Goal: Use online tool/utility: Utilize a website feature to perform a specific function

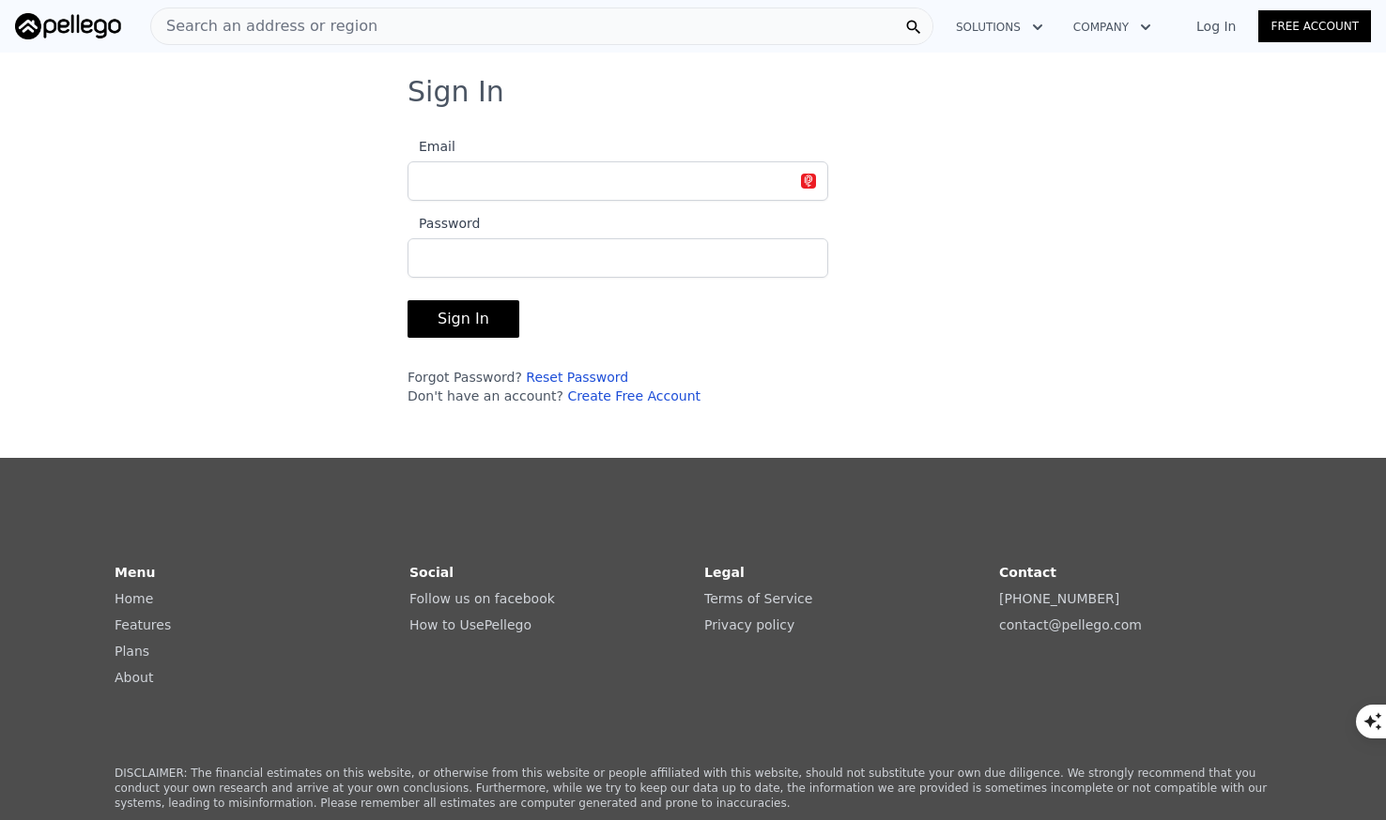
click at [589, 198] on input "Email" at bounding box center [617, 180] width 421 height 39
click at [407, 300] on button "Sign In" at bounding box center [463, 319] width 112 height 38
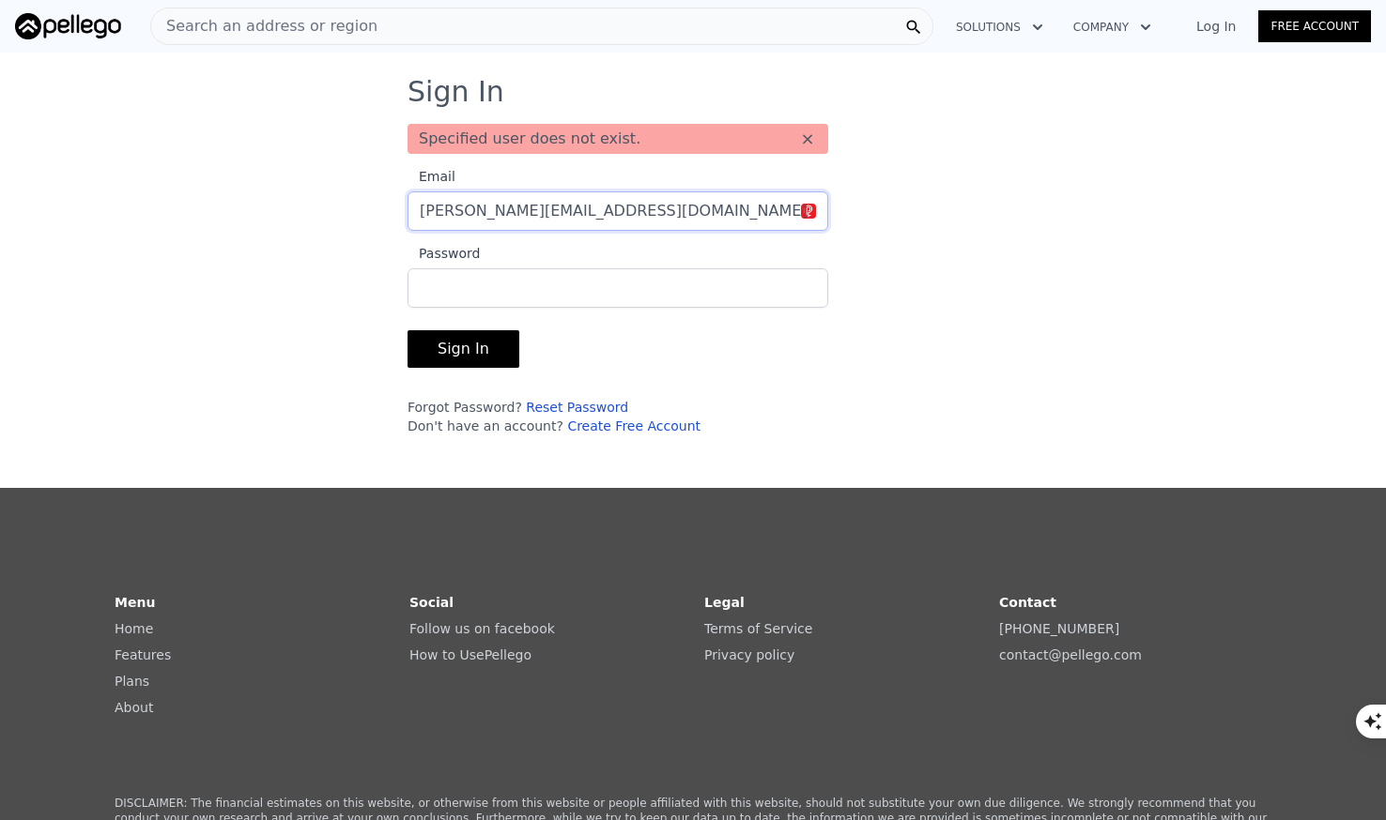
drag, startPoint x: 576, startPoint y: 223, endPoint x: 418, endPoint y: 181, distance: 164.2
click at [421, 181] on label "Email [PERSON_NAME][EMAIL_ADDRESS][DOMAIN_NAME]" at bounding box center [617, 198] width 421 height 66
type input "[EMAIL_ADDRESS][DOMAIN_NAME]"
click at [407, 330] on button "Sign In" at bounding box center [463, 349] width 112 height 38
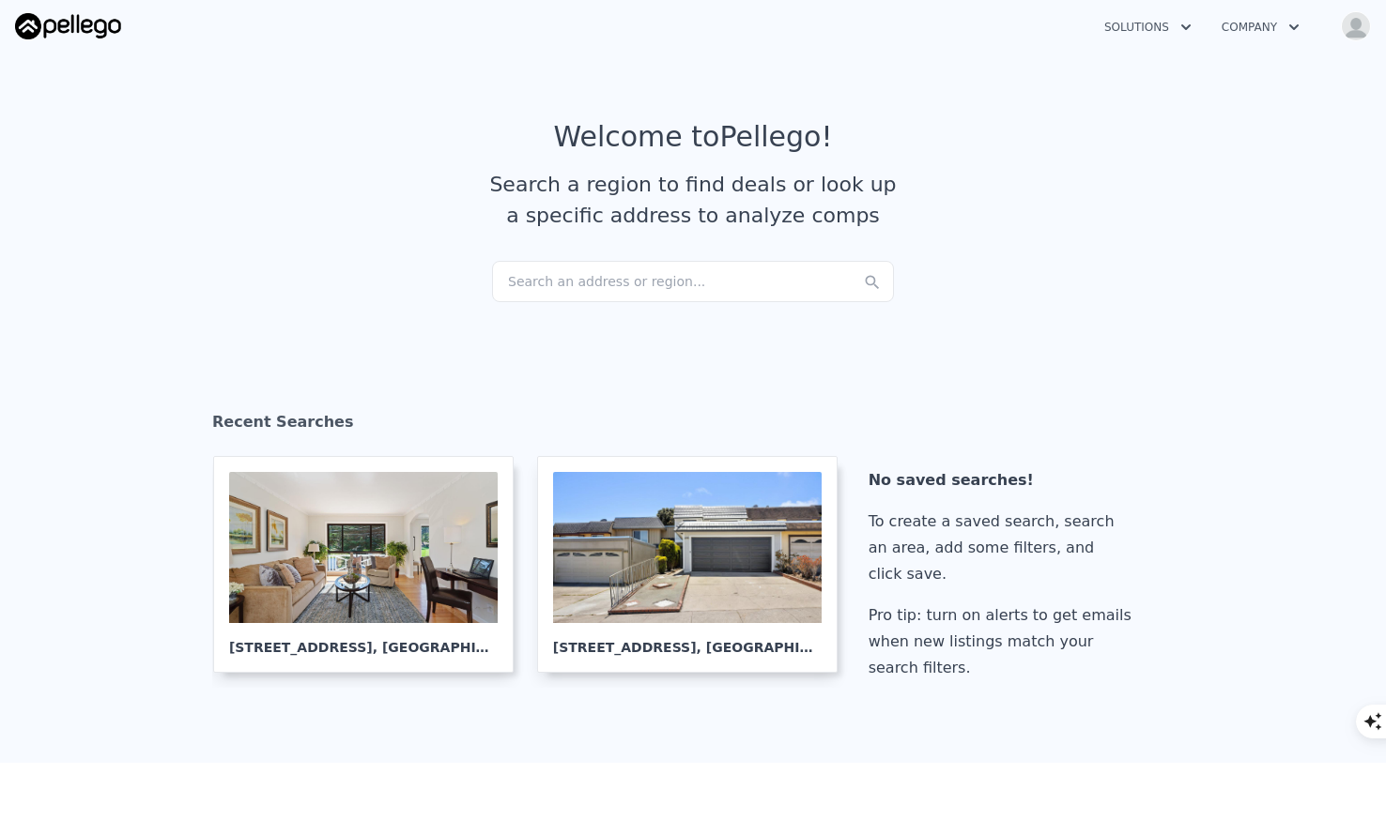
click at [1263, 24] on button "Company" at bounding box center [1260, 27] width 108 height 34
click at [1147, 28] on button "Solutions" at bounding box center [1147, 27] width 117 height 34
click at [1358, 31] on img "button" at bounding box center [1355, 26] width 30 height 30
click at [1033, 203] on article "Welcome to Pellego ! Search a region to find deals or look up a specific addres…" at bounding box center [693, 190] width 1202 height 141
click at [673, 293] on div "Search an address or region..." at bounding box center [693, 281] width 402 height 41
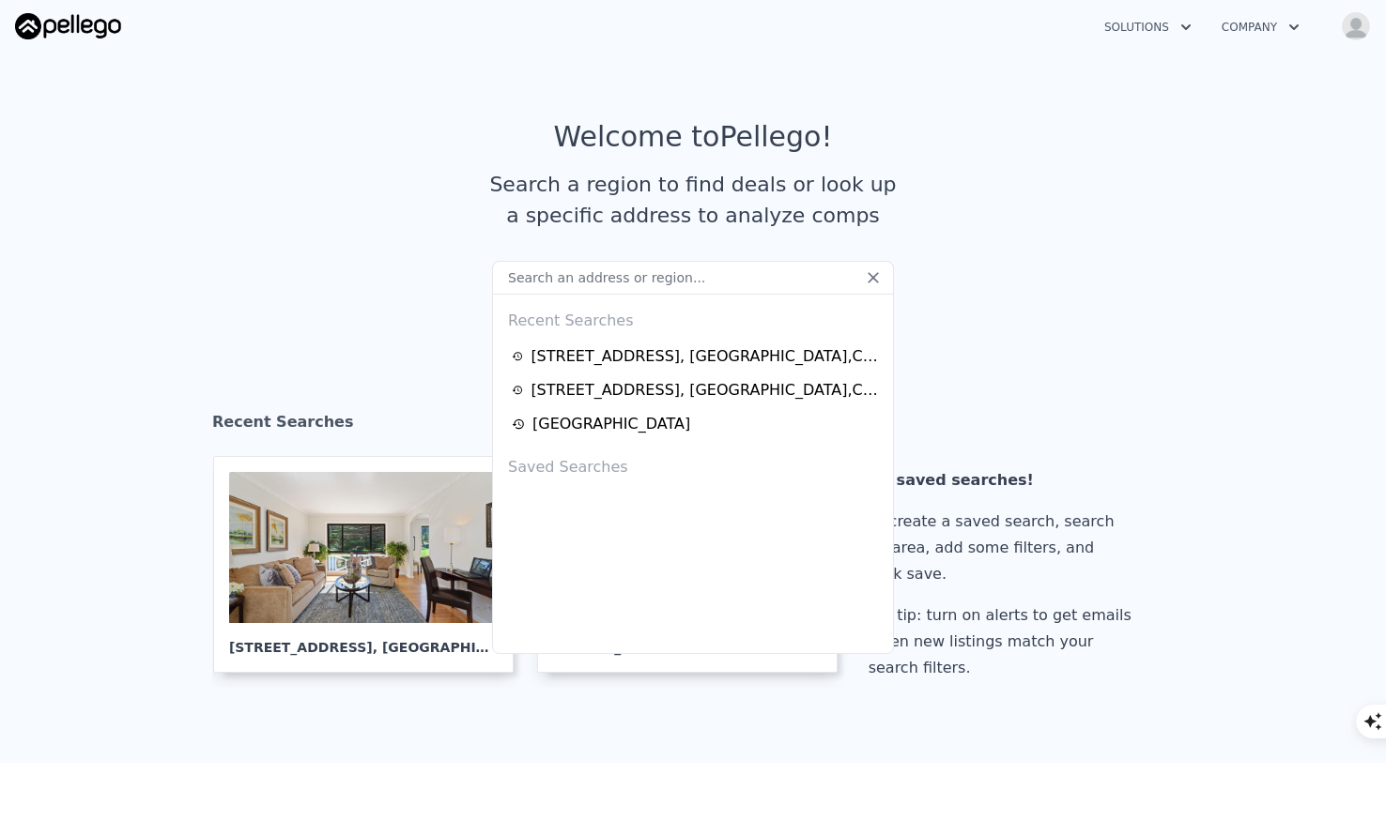
type input "2"
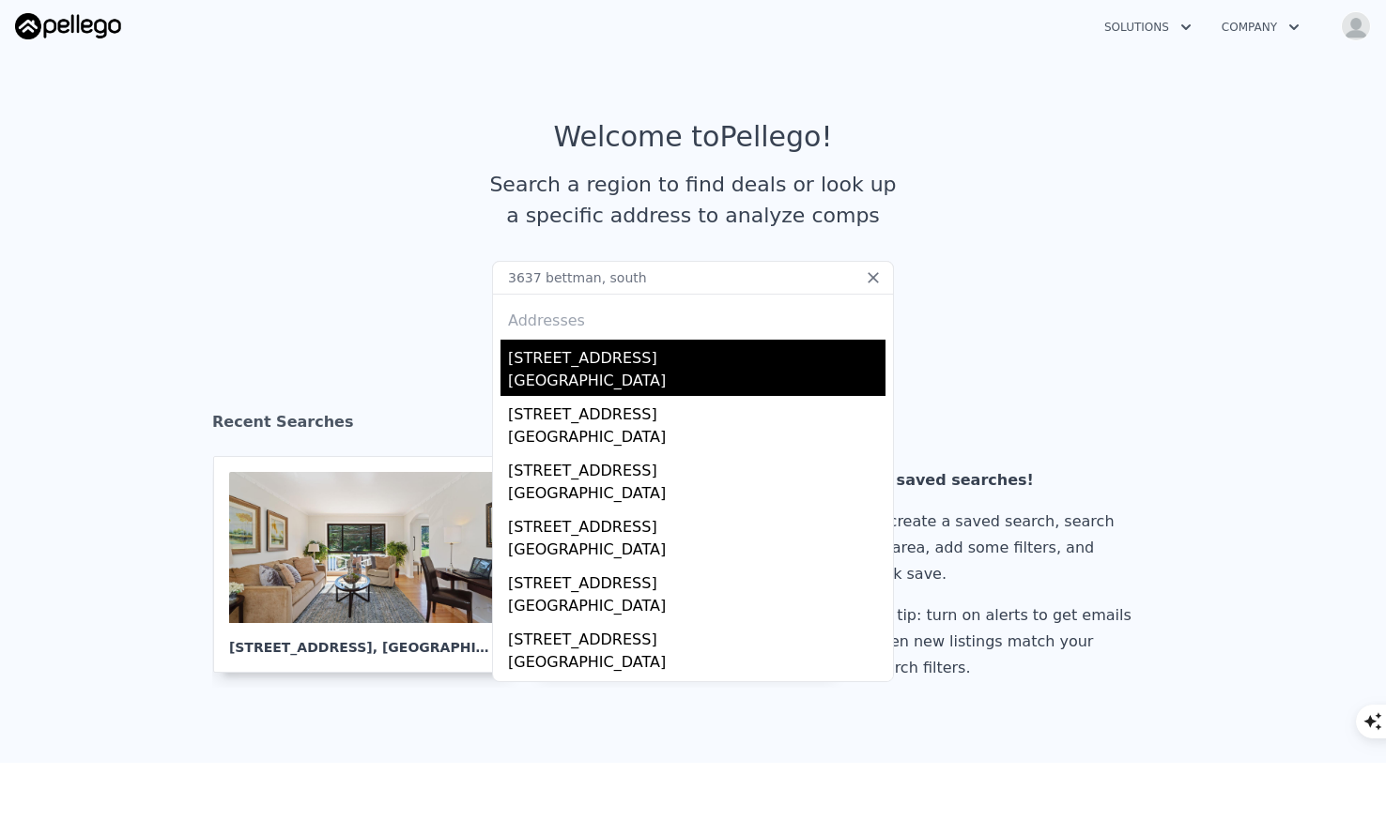
type input "3637 bettman, south"
click at [635, 359] on div "[STREET_ADDRESS]" at bounding box center [696, 355] width 377 height 30
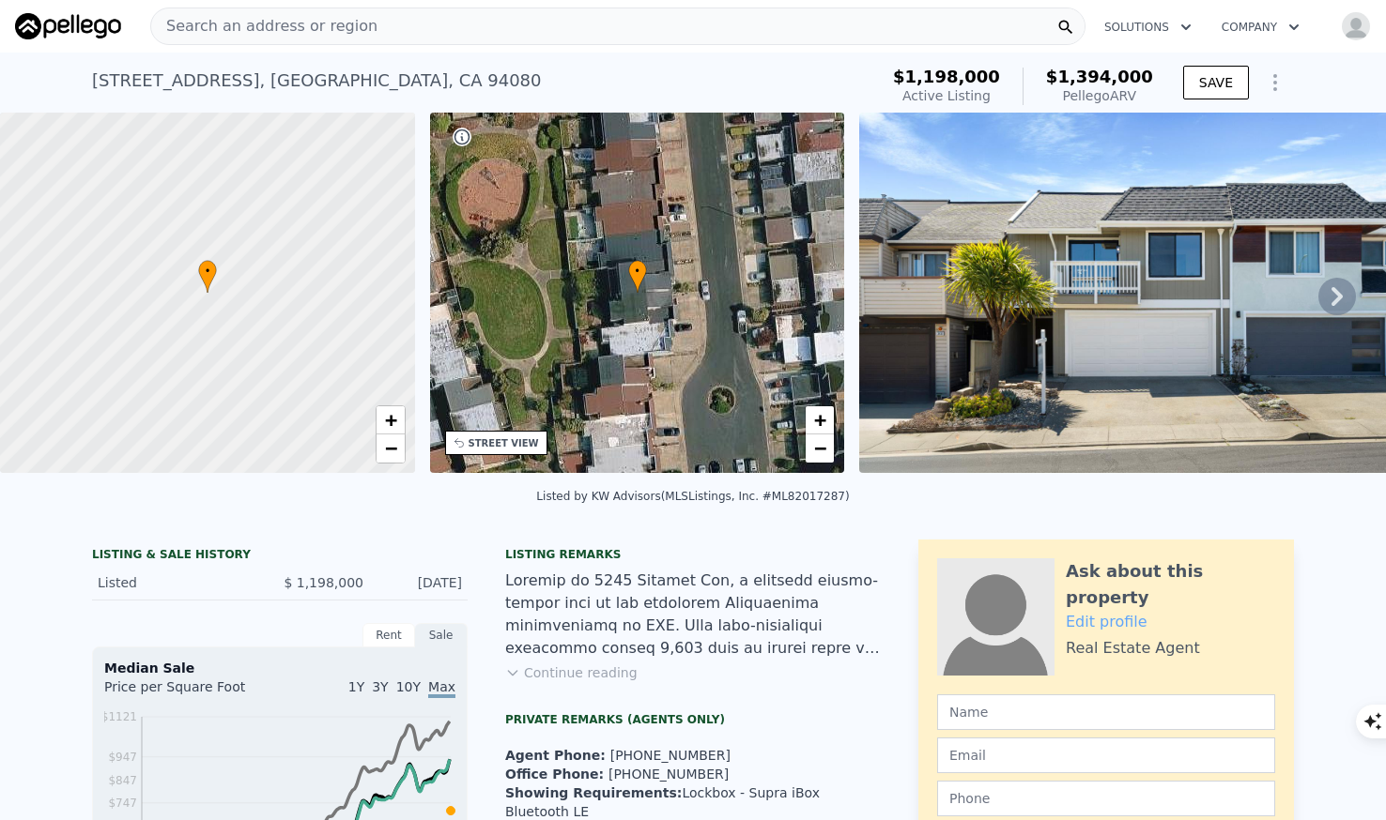
click at [1276, 90] on icon "Show Options" at bounding box center [1274, 82] width 23 height 23
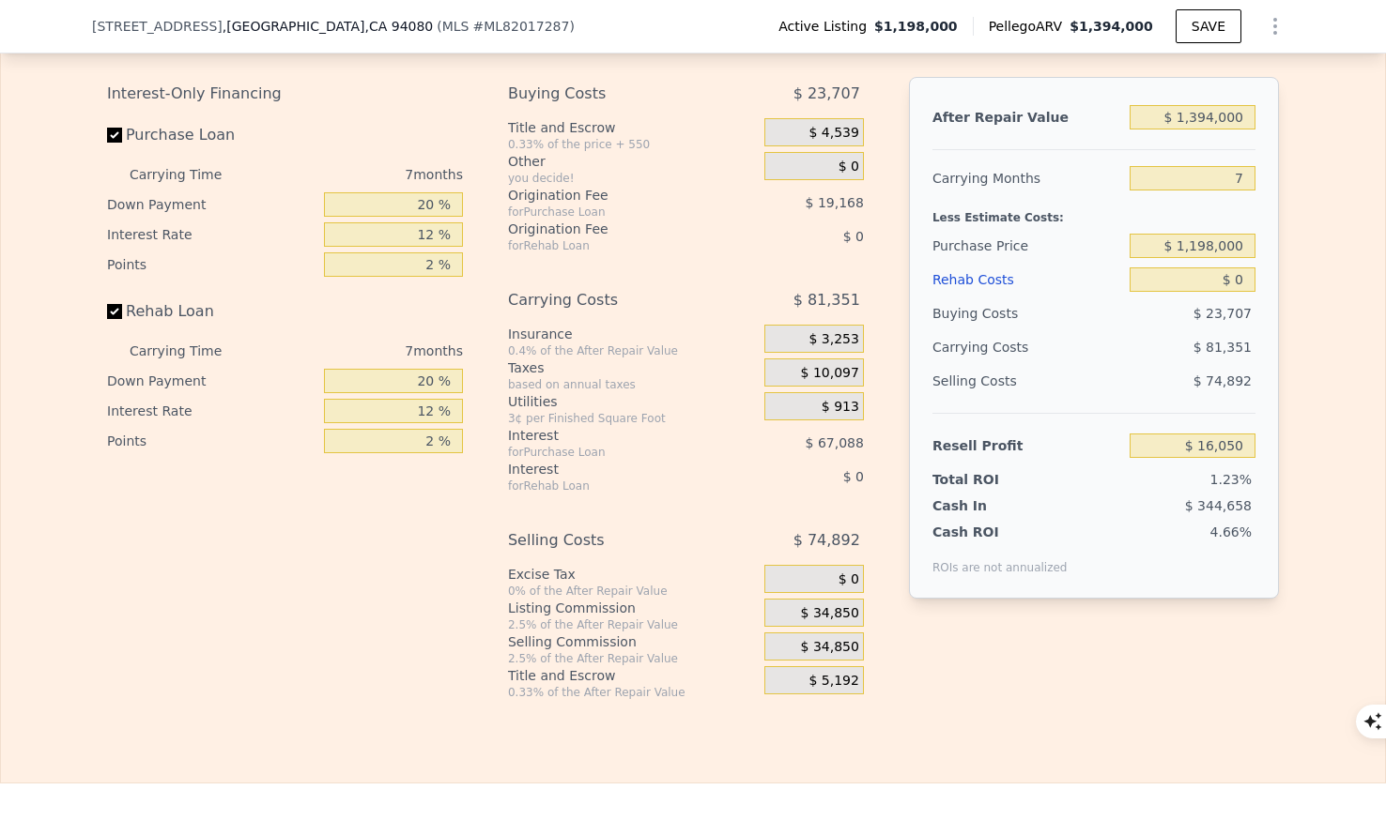
scroll to position [2916, 0]
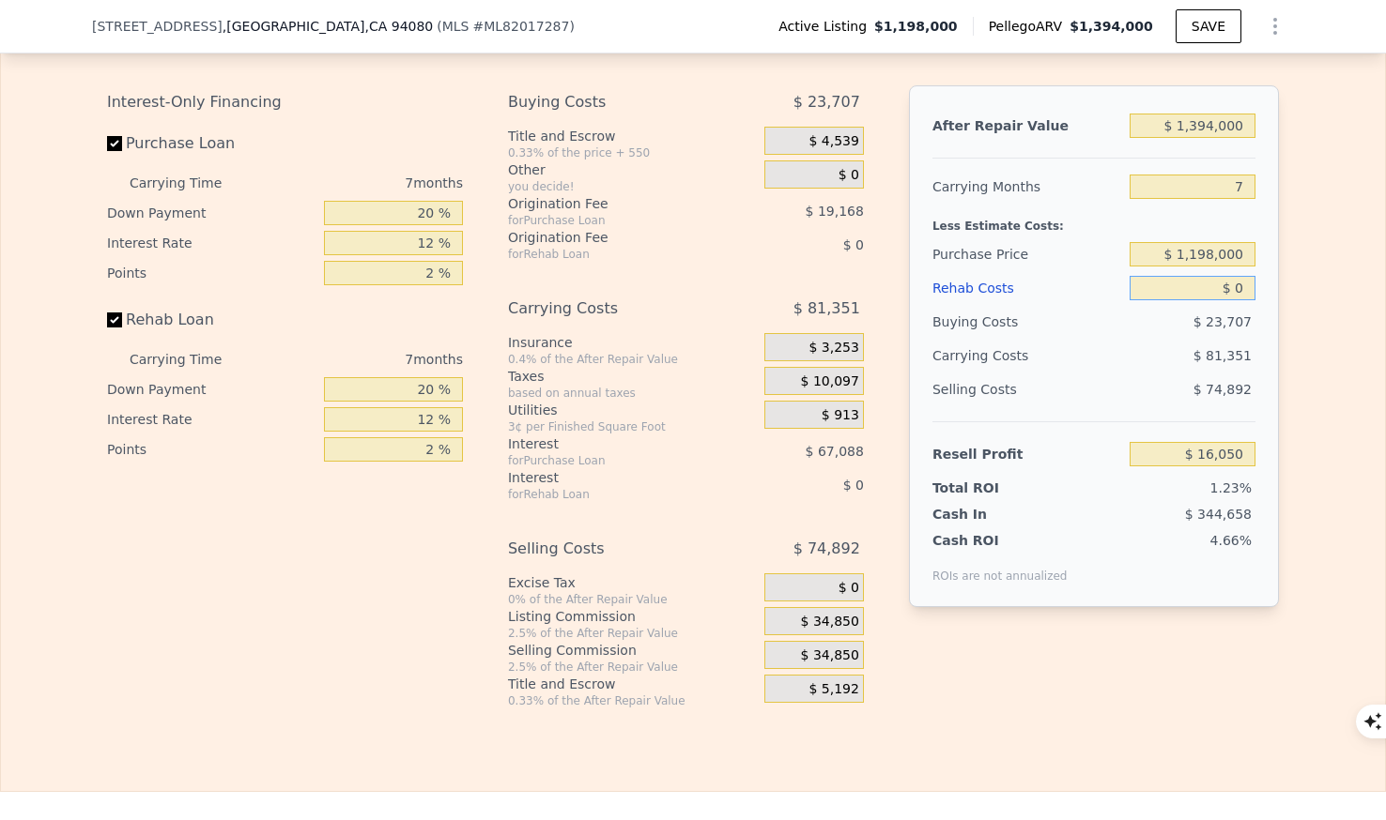
click at [1241, 287] on input "$ 0" at bounding box center [1192, 288] width 126 height 24
type input "$ 1"
type input "$ 16,049"
type input "$ 10"
type input "$ 16,040"
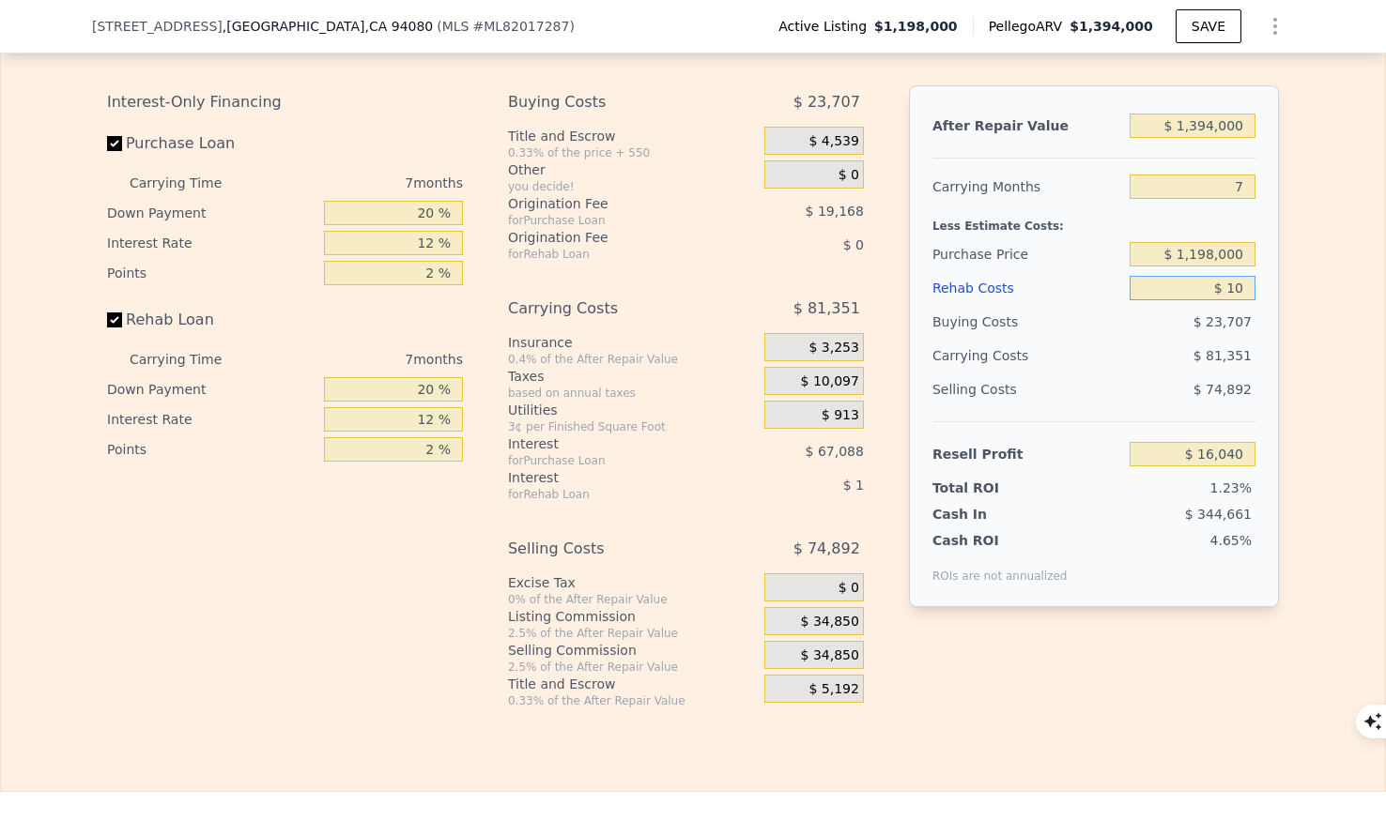
type input "$ 100"
type input "$ 15,941"
type input "$ 1,000"
type input "$ 14,978"
type input "$ 10,000"
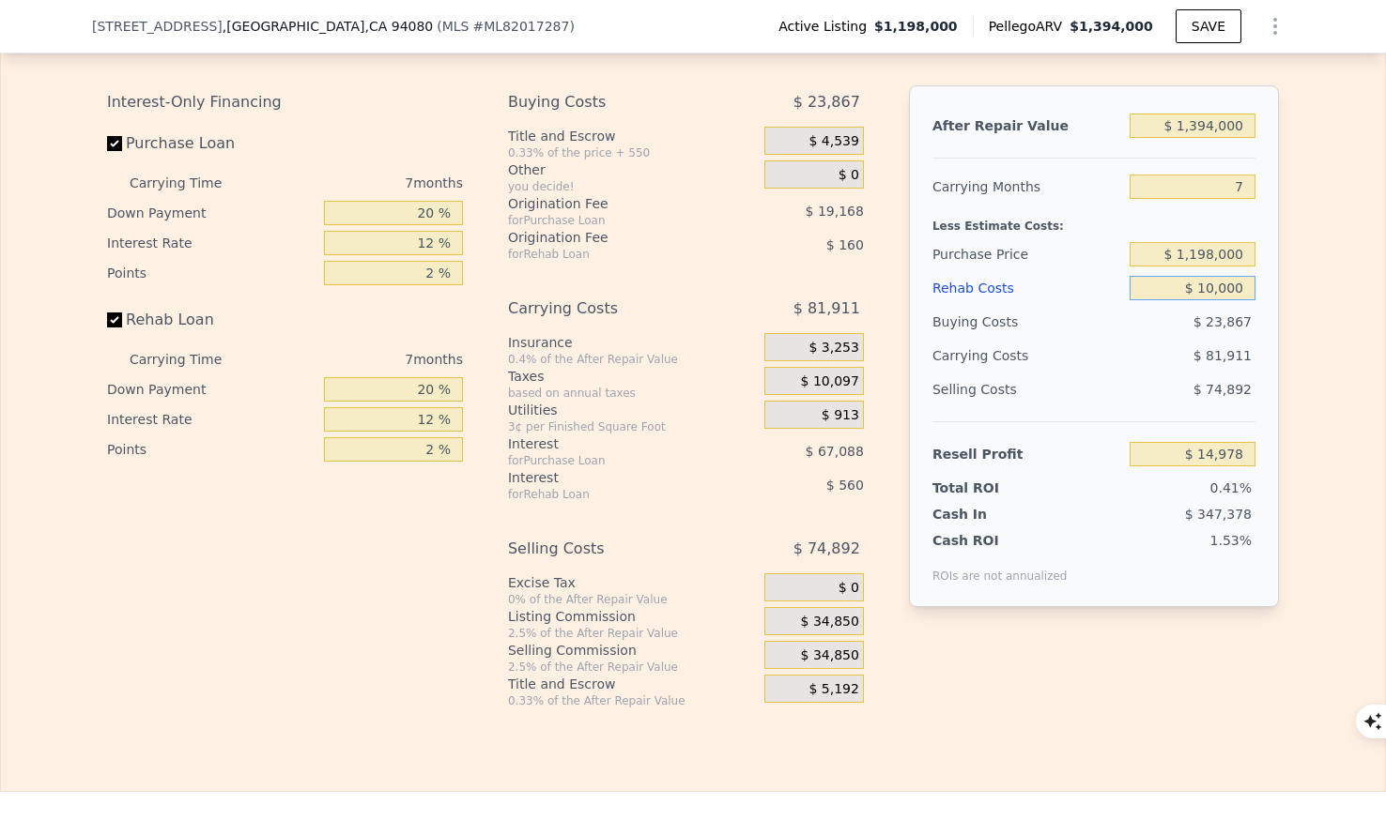
type input "$ 5,330"
type input "$ 100,000"
type input "-$ 91,150"
click at [1329, 276] on div "Edit the assumptions in yellow boxes. Input profit to calculate an offer price.…" at bounding box center [693, 359] width 1384 height 698
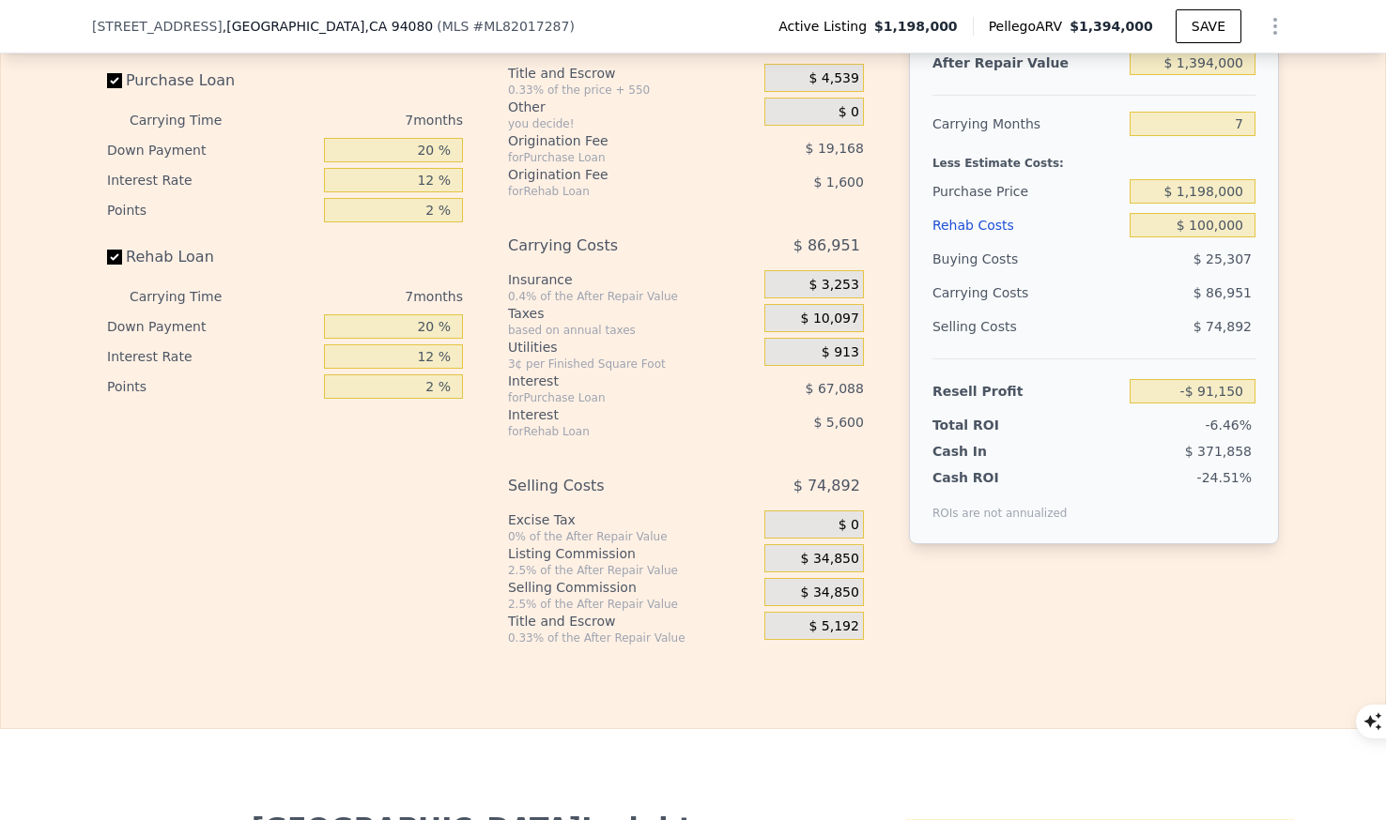
scroll to position [2947, 0]
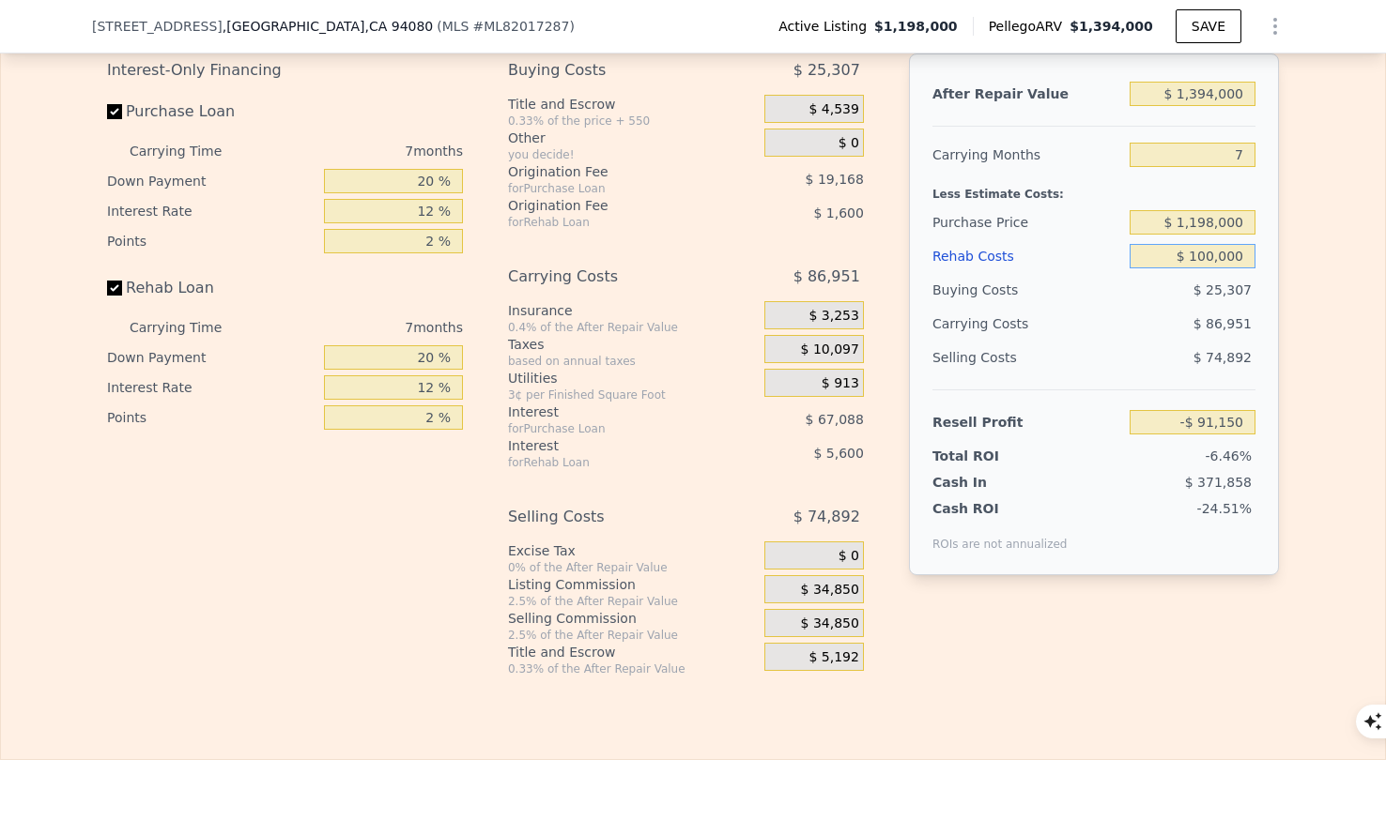
drag, startPoint x: 1176, startPoint y: 251, endPoint x: 1341, endPoint y: 256, distance: 165.3
click at [1341, 256] on div "Edit the assumptions in yellow boxes. Input profit to calculate an offer price.…" at bounding box center [693, 327] width 1384 height 698
type input "$ 0"
type input "$ 16,050"
type input "$ 0"
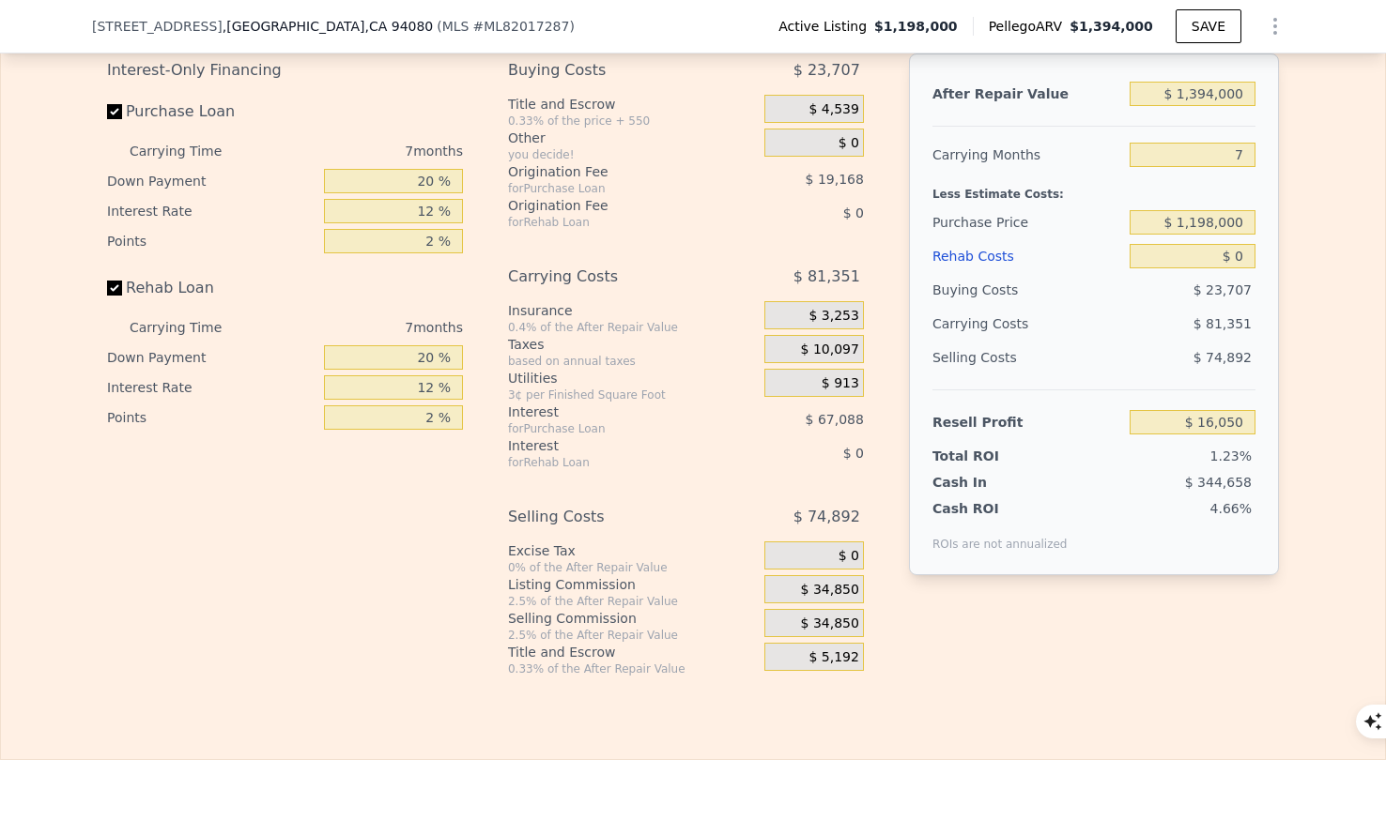
click at [1366, 271] on div "Edit the assumptions in yellow boxes. Input profit to calculate an offer price.…" at bounding box center [693, 327] width 1384 height 698
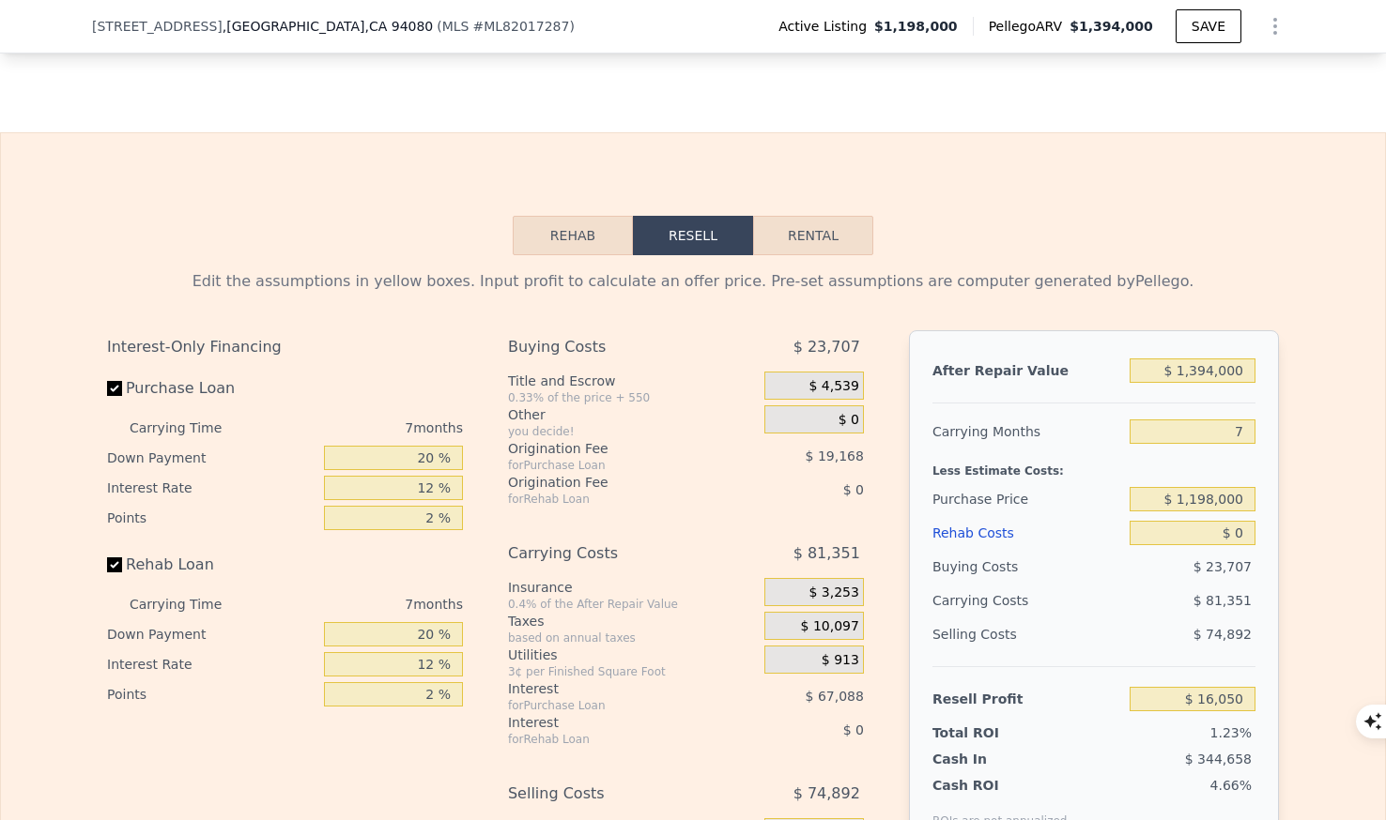
scroll to position [2668, 0]
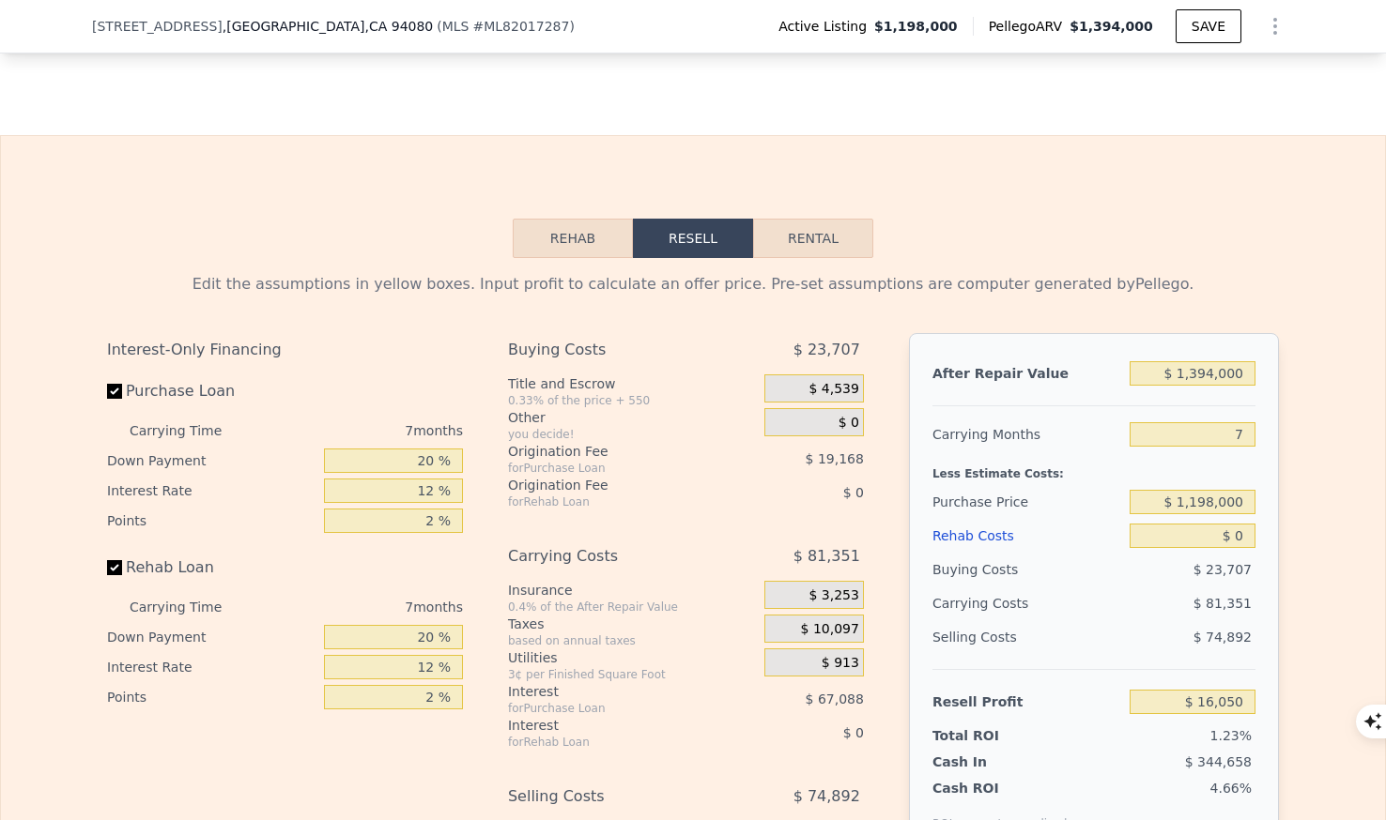
click at [799, 236] on button "Rental" at bounding box center [813, 238] width 120 height 39
select select "30"
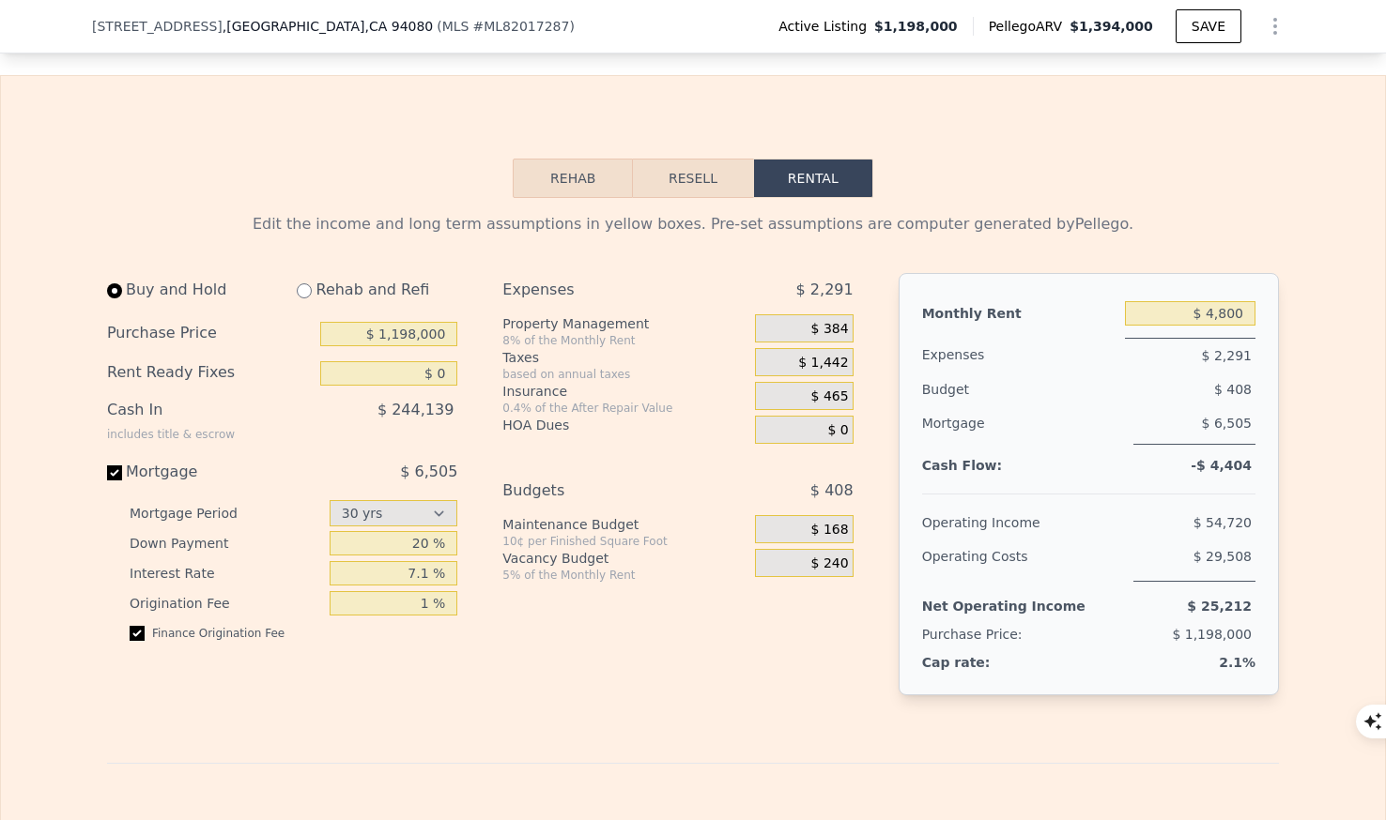
scroll to position [2724, 0]
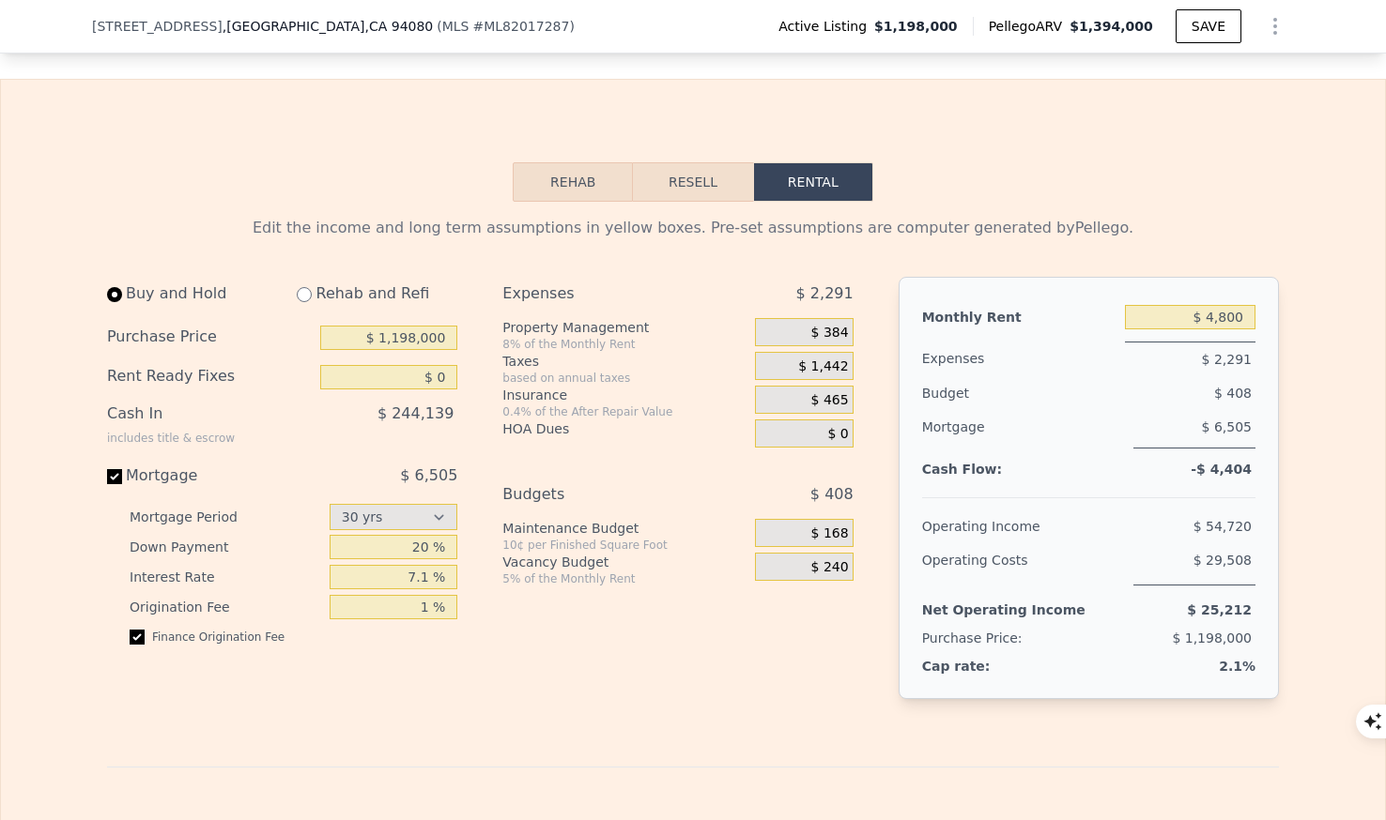
click at [555, 182] on button "Rehab" at bounding box center [573, 181] width 120 height 39
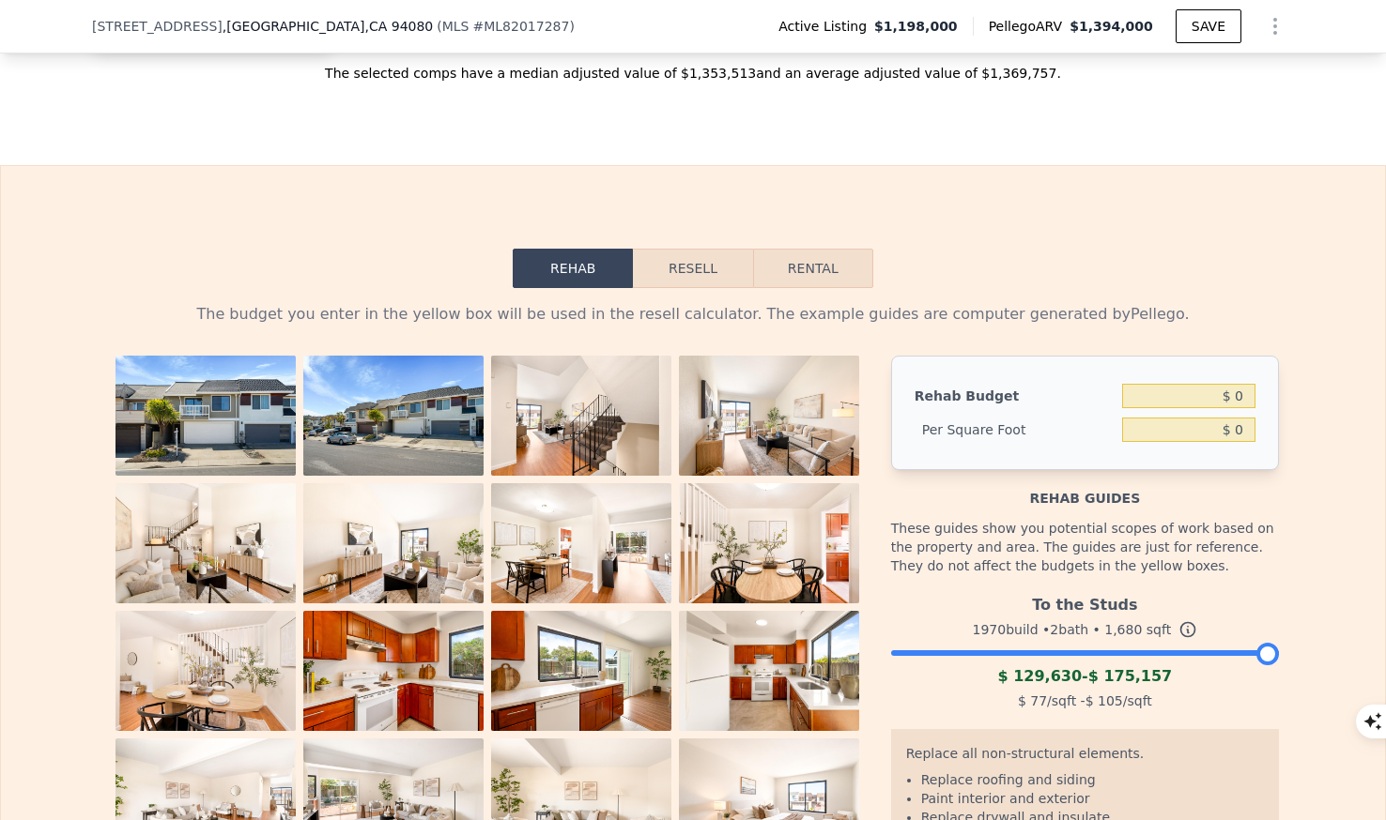
scroll to position [2529, 0]
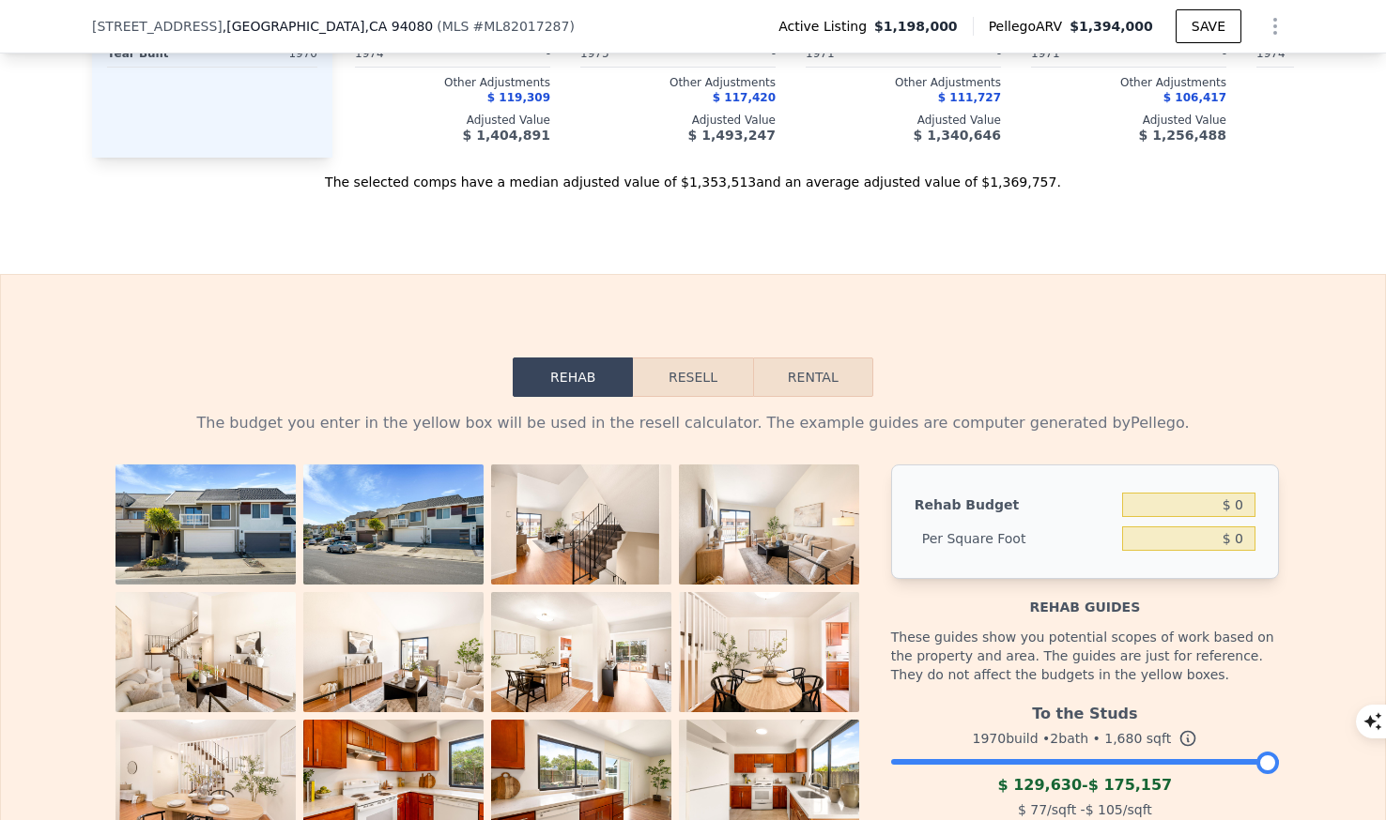
click at [706, 380] on button "Resell" at bounding box center [692, 377] width 119 height 39
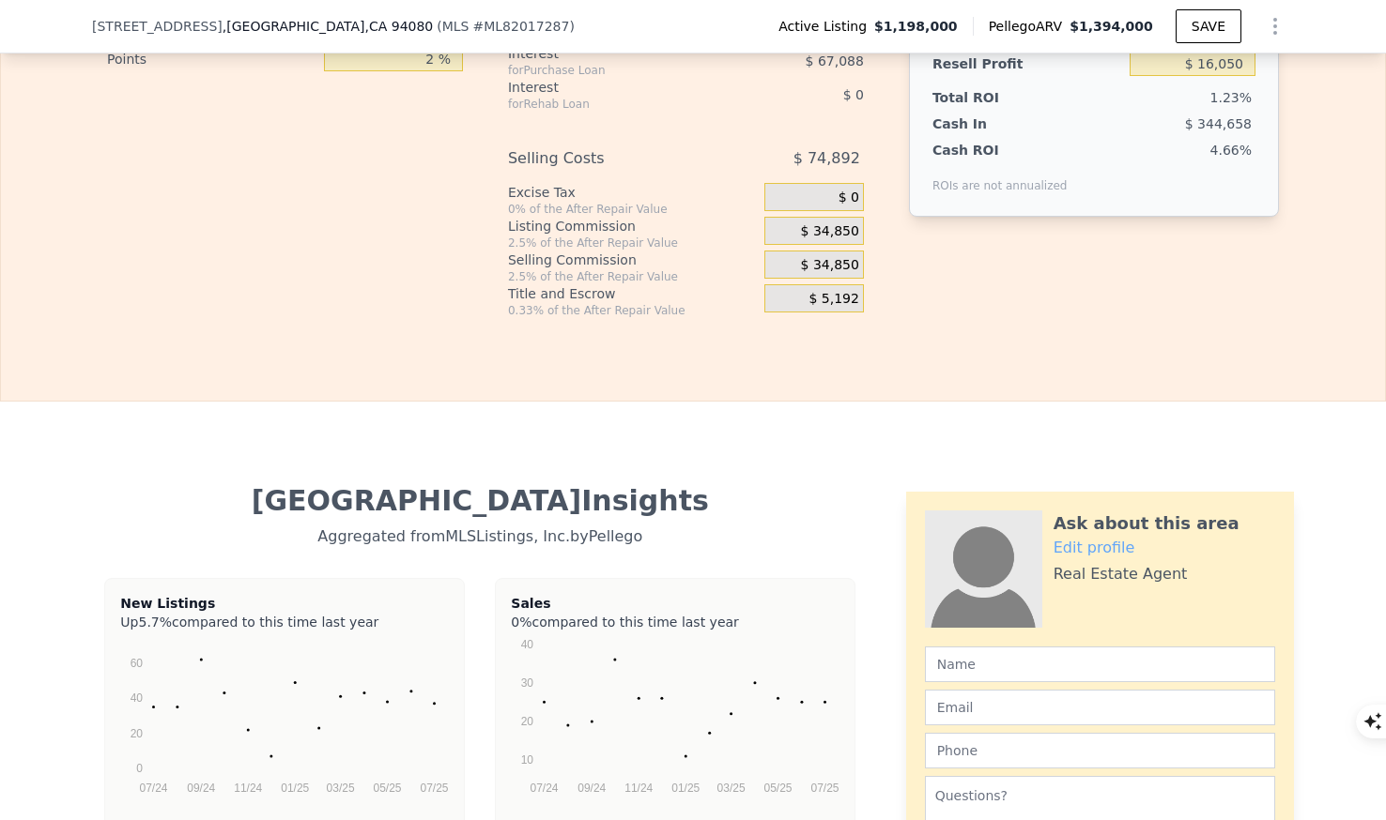
scroll to position [2844, 0]
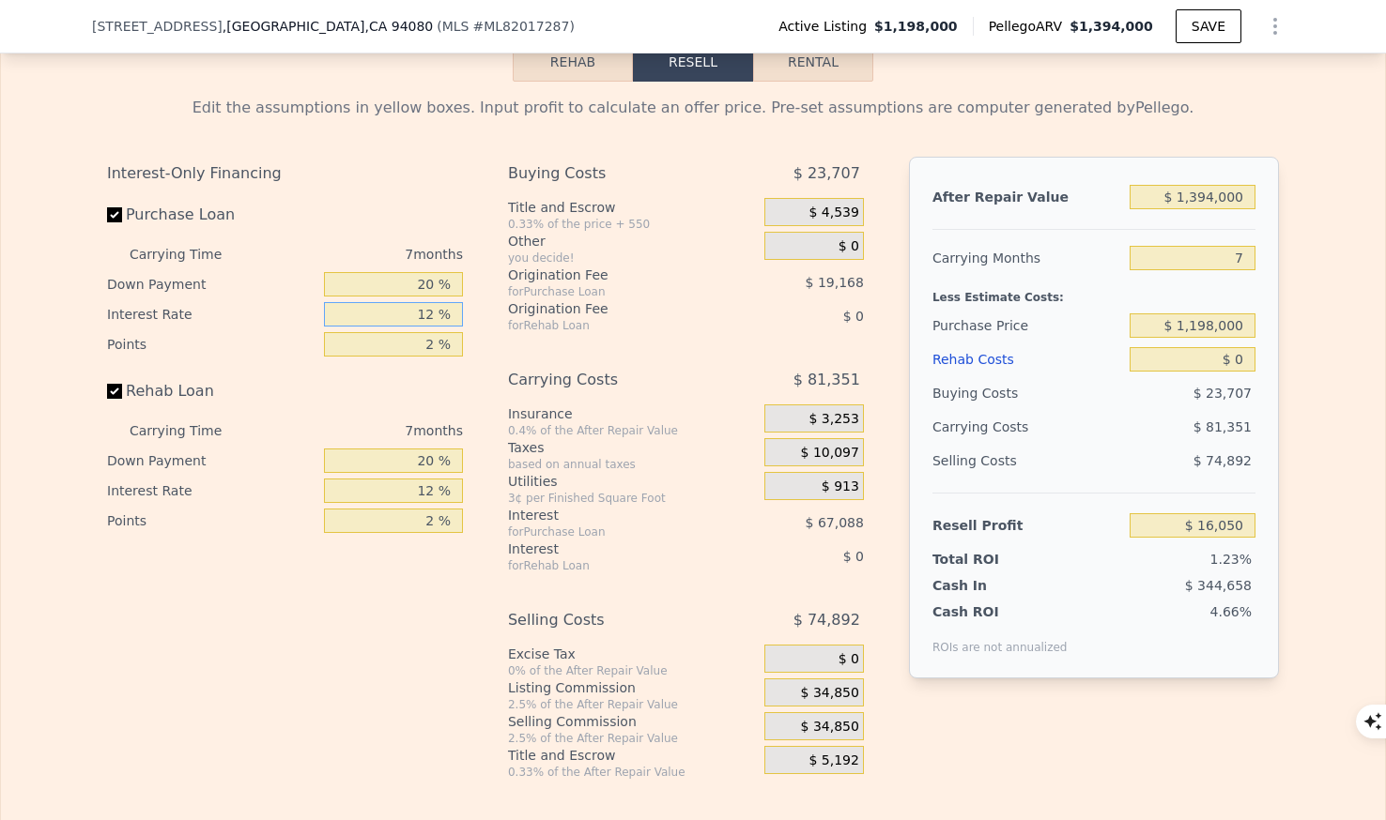
drag, startPoint x: 412, startPoint y: 312, endPoint x: 605, endPoint y: 310, distance: 193.4
click at [605, 310] on div "Interest-Only Financing Purchase Loan Carrying Time 7 months Down Payment 20 % …" at bounding box center [692, 468] width 1171 height 623
type input "6 %"
type input "$ 49,594"
type input "7 %"
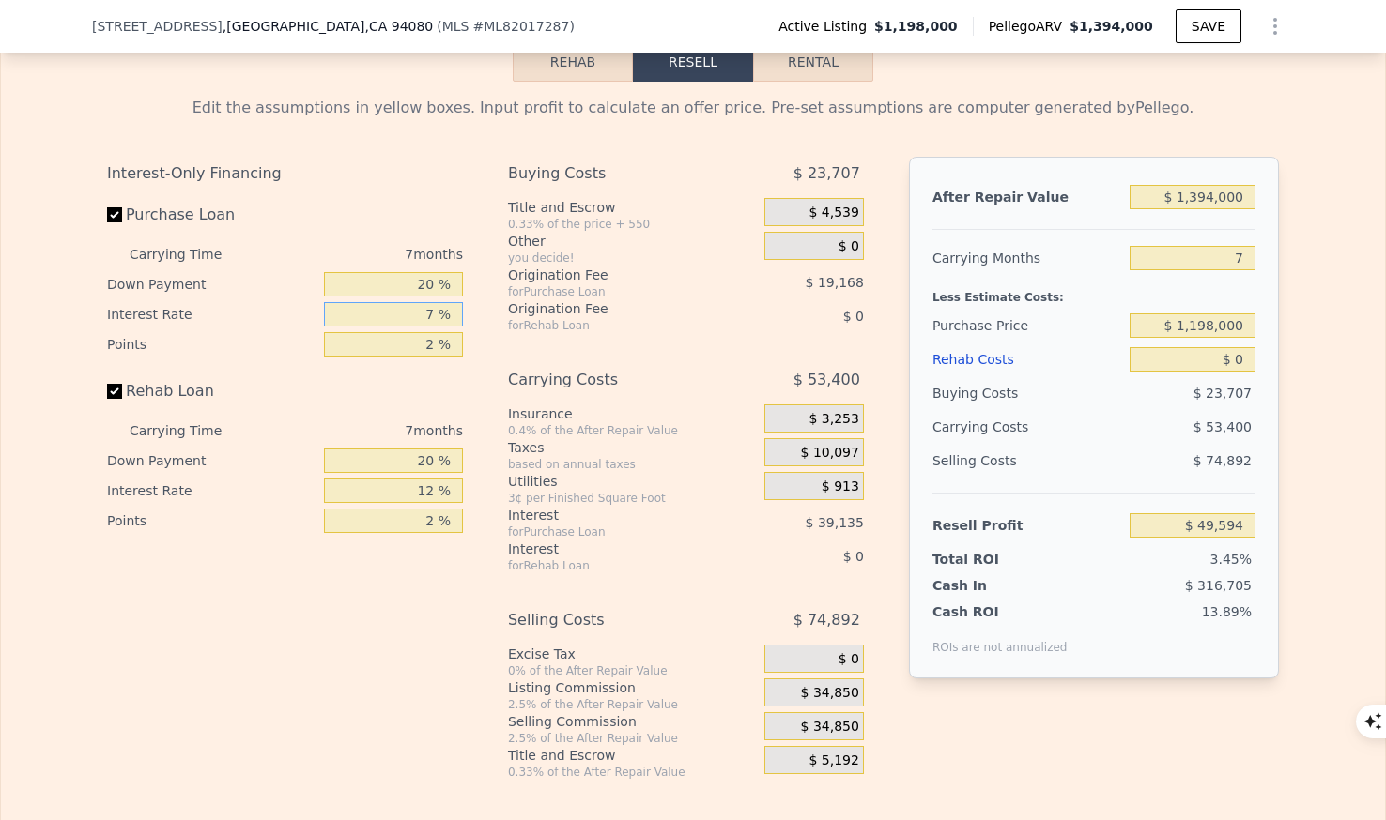
type input "$ 44,001"
type input "7 %"
click at [510, 321] on div "for Rehab Loan" at bounding box center [612, 325] width 209 height 15
drag, startPoint x: 418, startPoint y: 344, endPoint x: 533, endPoint y: 344, distance: 115.5
click at [533, 344] on div "Interest-Only Financing Purchase Loan Carrying Time 7 months Down Payment 20 % …" at bounding box center [692, 468] width 1171 height 623
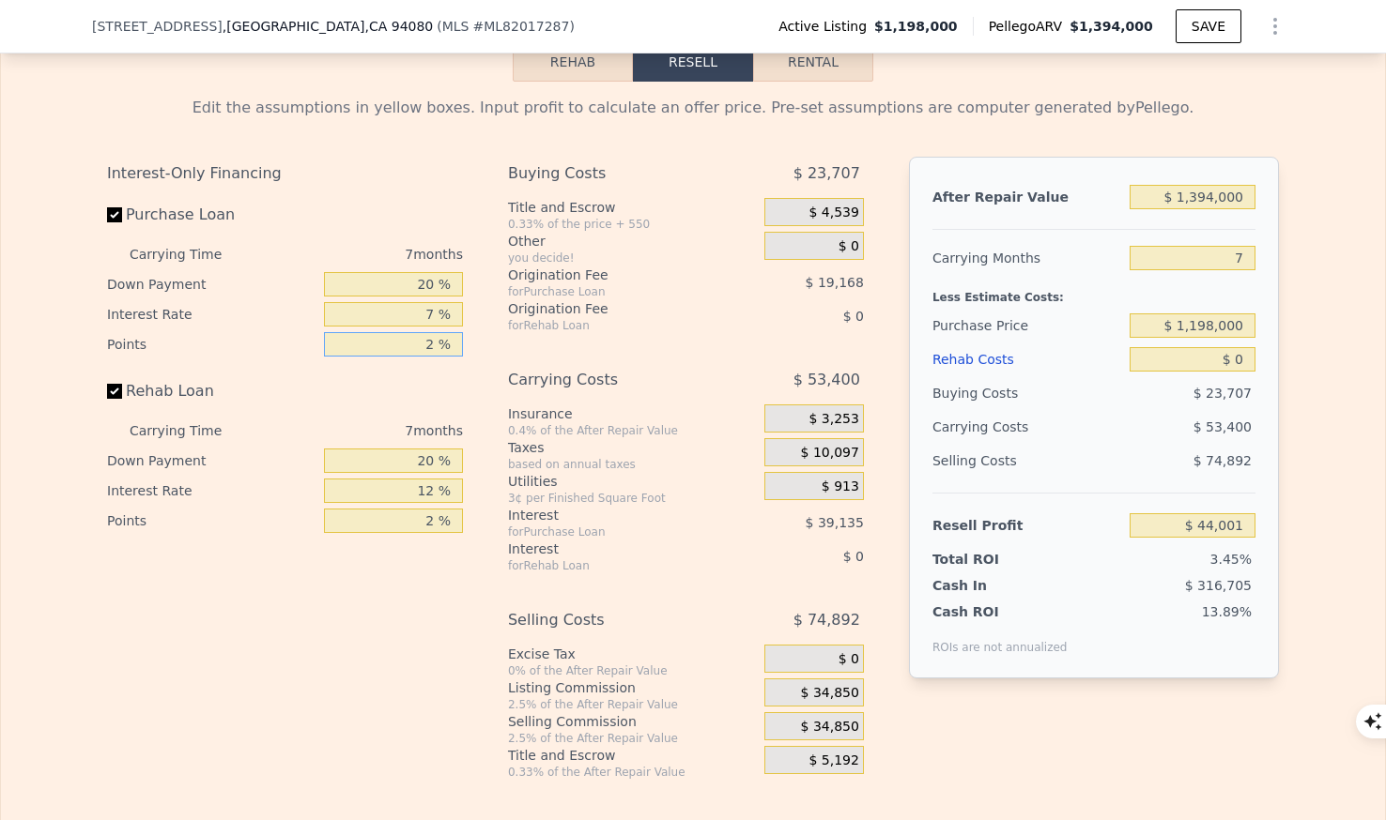
type input "0 %"
type input "$ 63,169"
type input "0.5 %"
type input "$ 58,377"
type input "0.5 %"
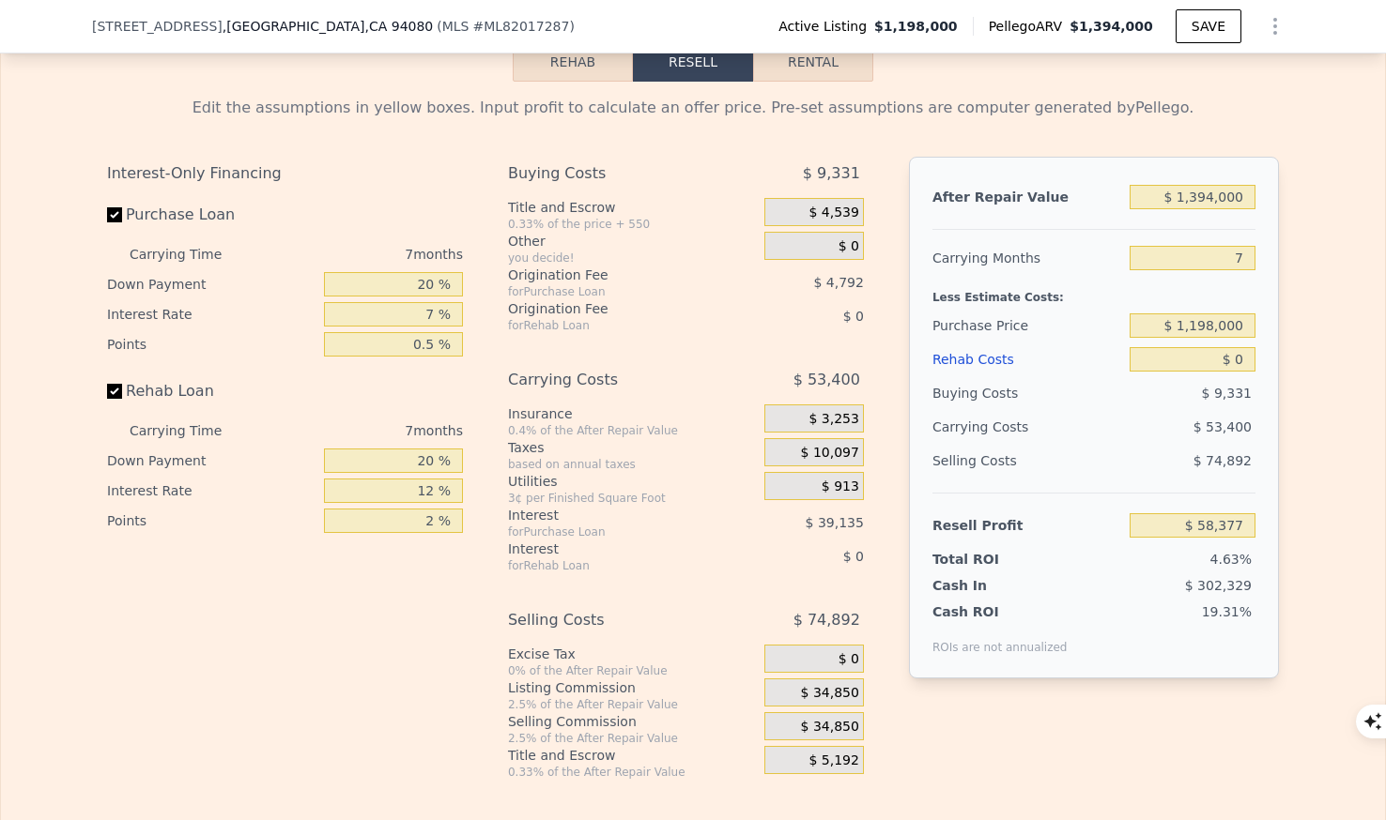
click at [600, 372] on div "Carrying Costs" at bounding box center [612, 380] width 209 height 34
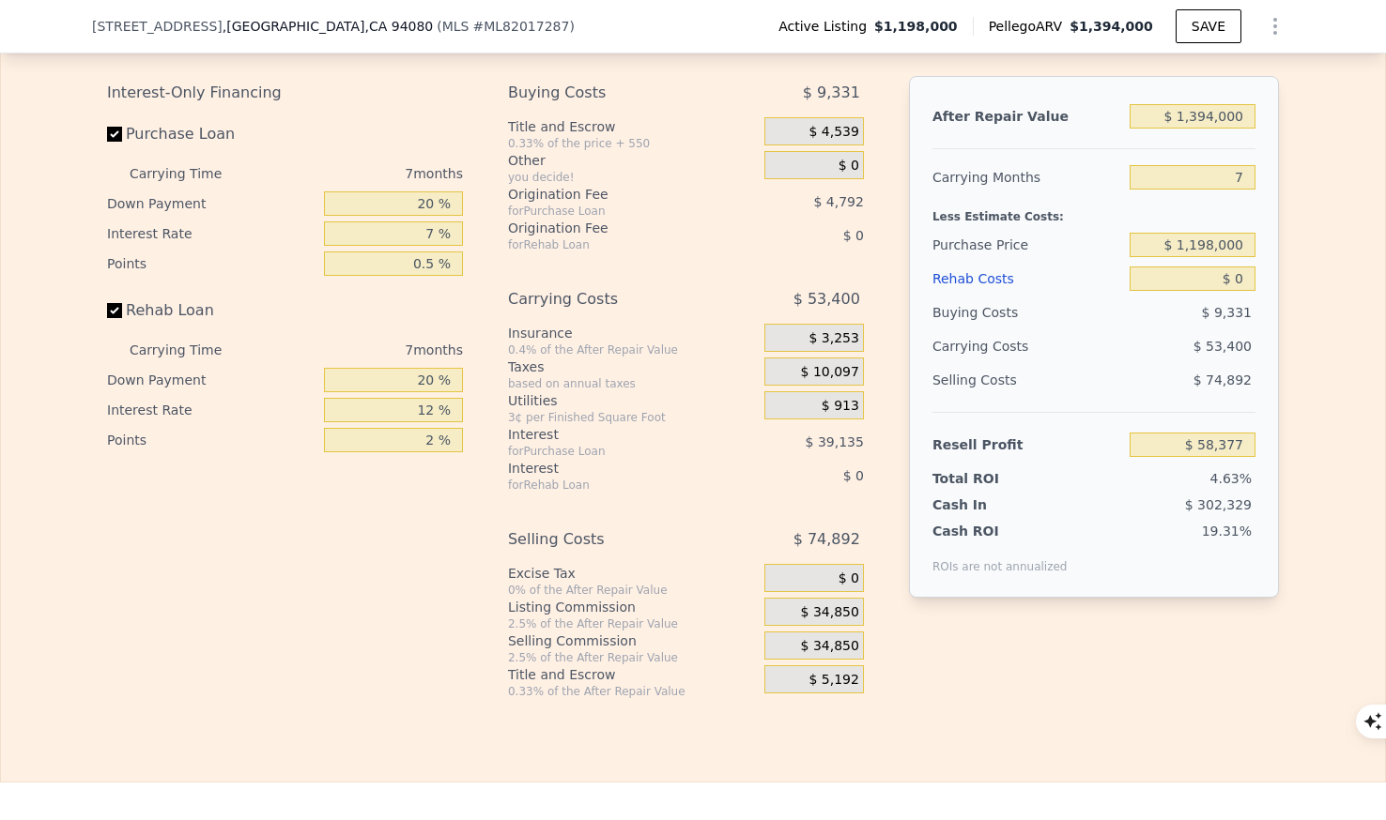
scroll to position [2928, 0]
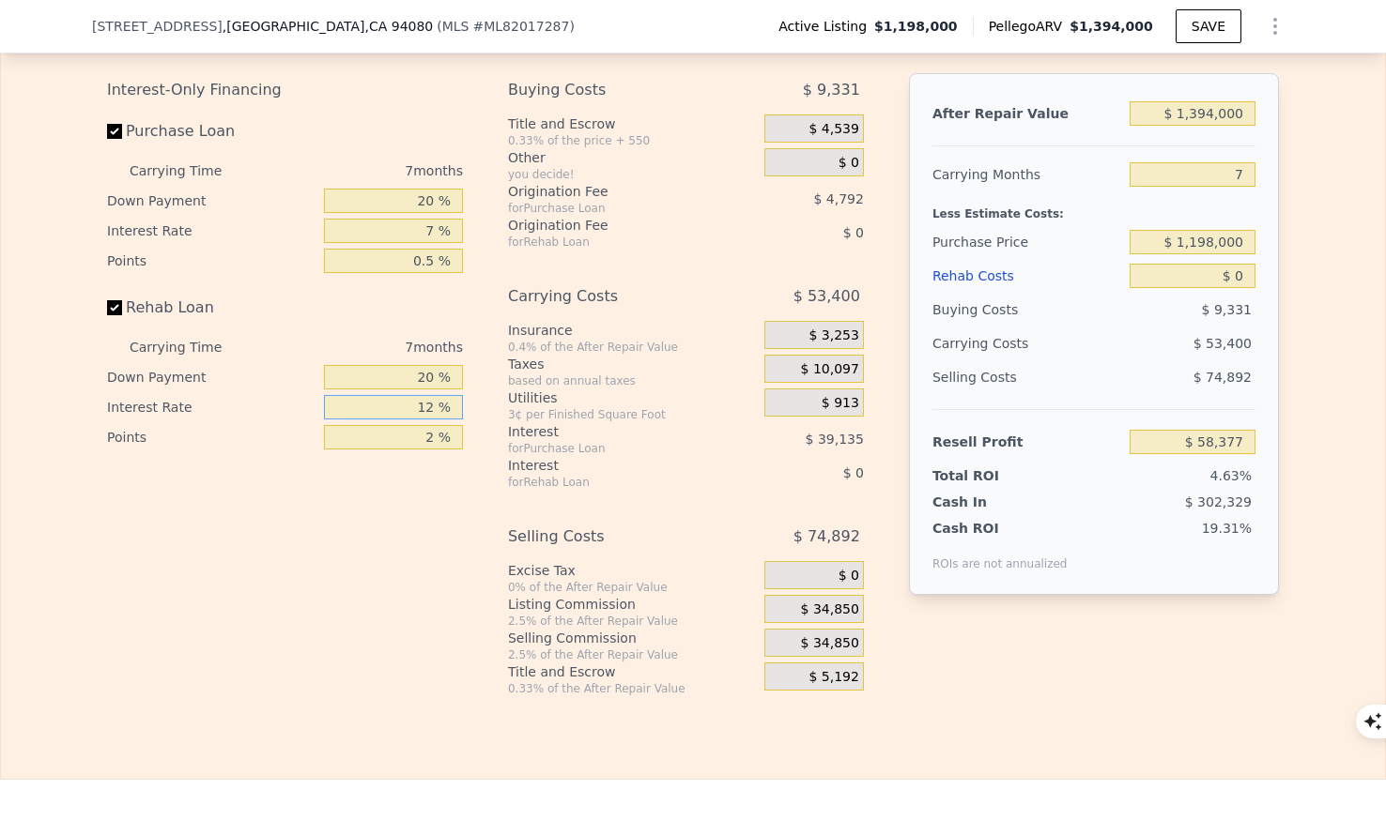
drag, startPoint x: 410, startPoint y: 408, endPoint x: 534, endPoint y: 414, distance: 124.0
click at [534, 414] on div "Interest-Only Financing Purchase Loan Carrying Time 7 months Down Payment 20 % …" at bounding box center [692, 384] width 1171 height 623
type input "7 %"
click at [418, 436] on input "2 %" at bounding box center [393, 437] width 139 height 24
click at [113, 309] on input "Rehab Loan" at bounding box center [114, 307] width 15 height 15
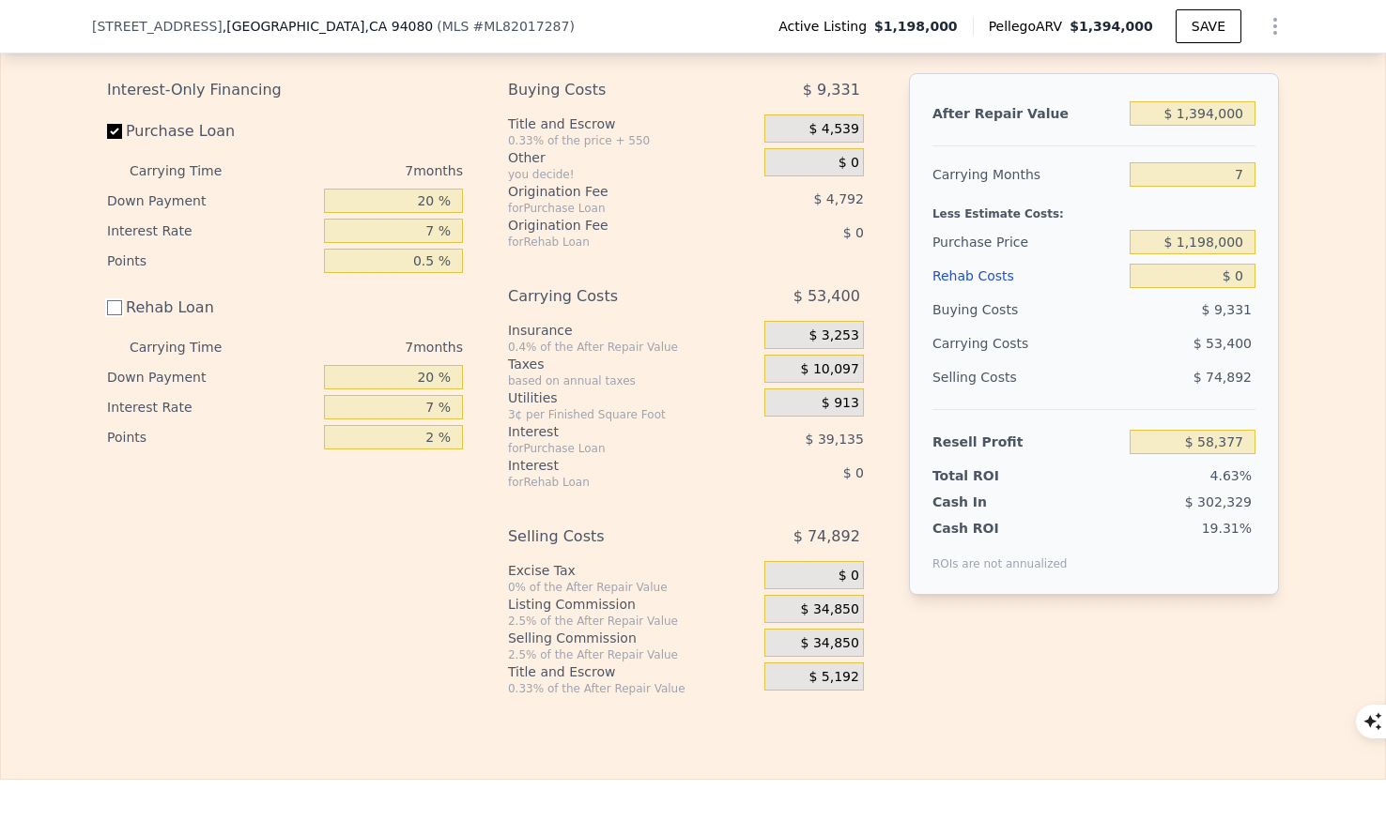
checkbox input "false"
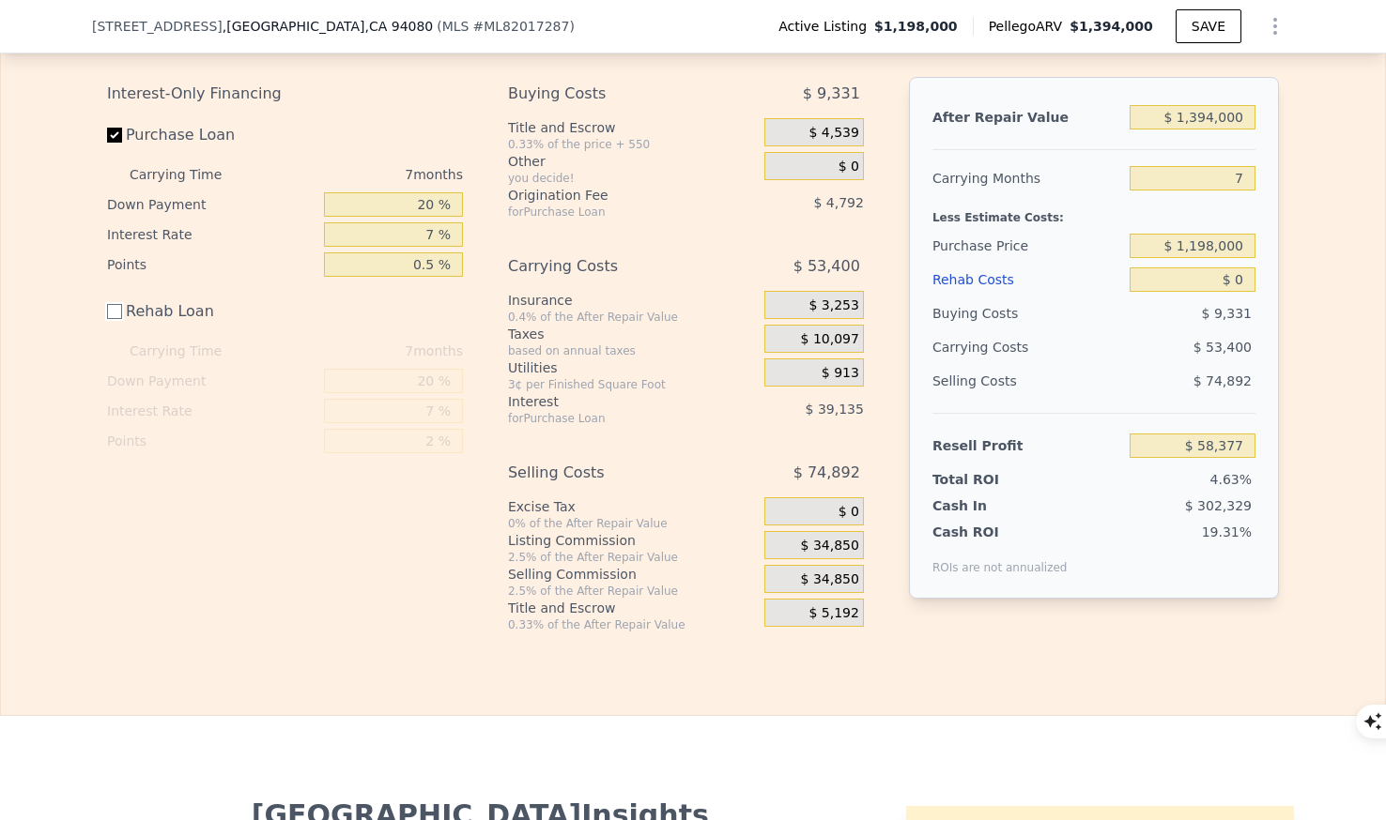
scroll to position [2899, 0]
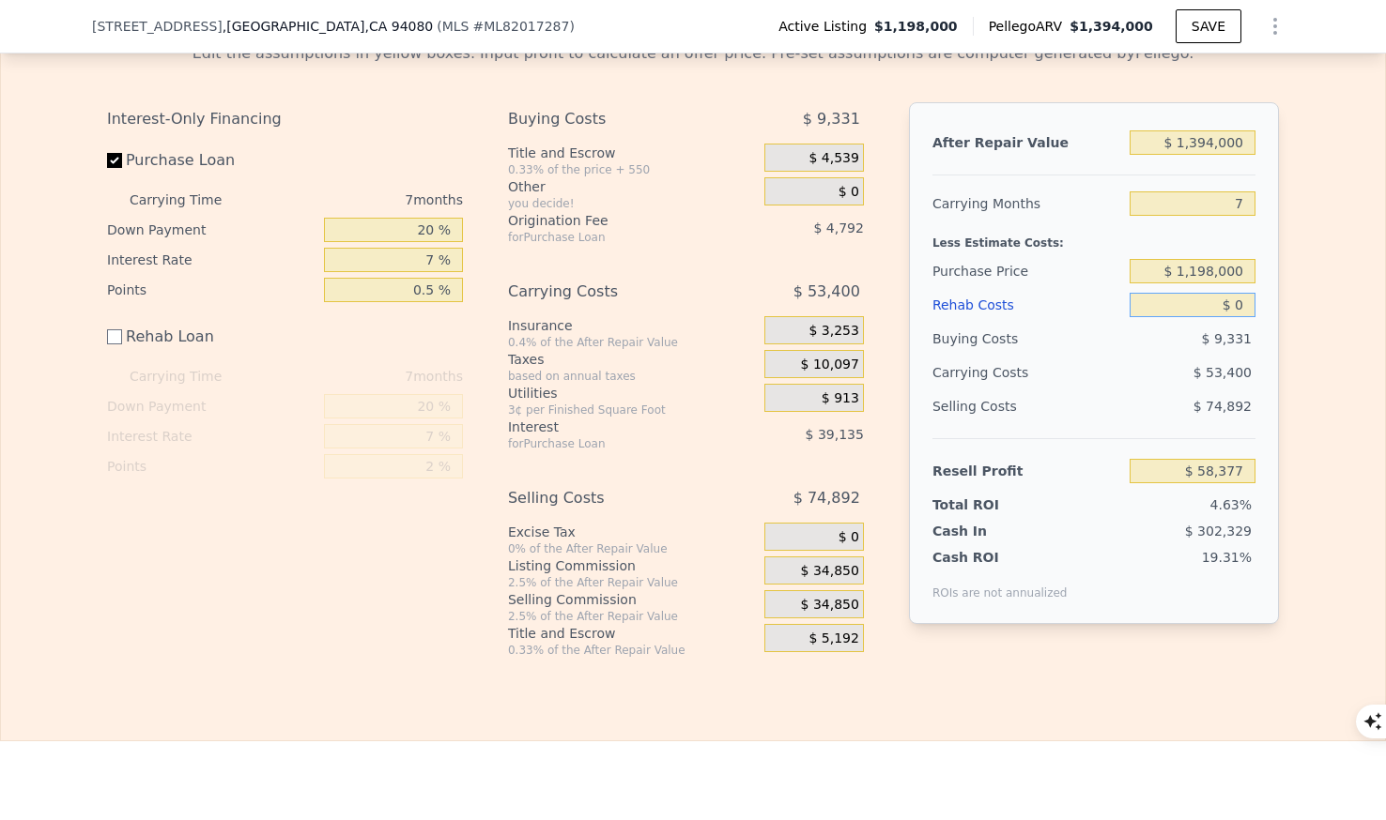
click at [1211, 303] on input "$ 0" at bounding box center [1192, 305] width 126 height 24
type input "$ 10"
type input "$ 58,367"
type input "$ 100"
type input "$ 58,277"
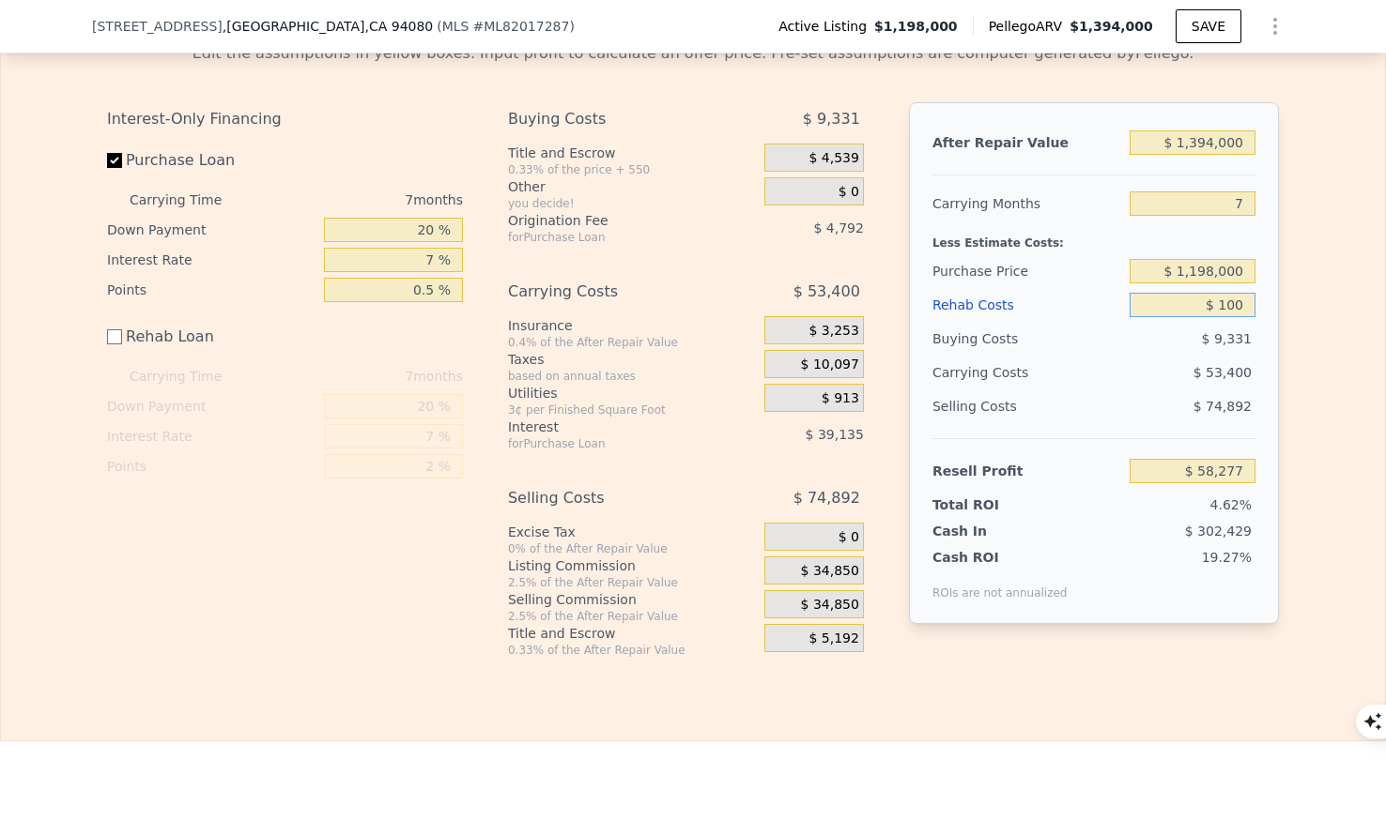
type input "$ 1,000"
type input "$ 57,377"
type input "$ 10,000"
type input "$ 48,377"
type input "$ 100,000"
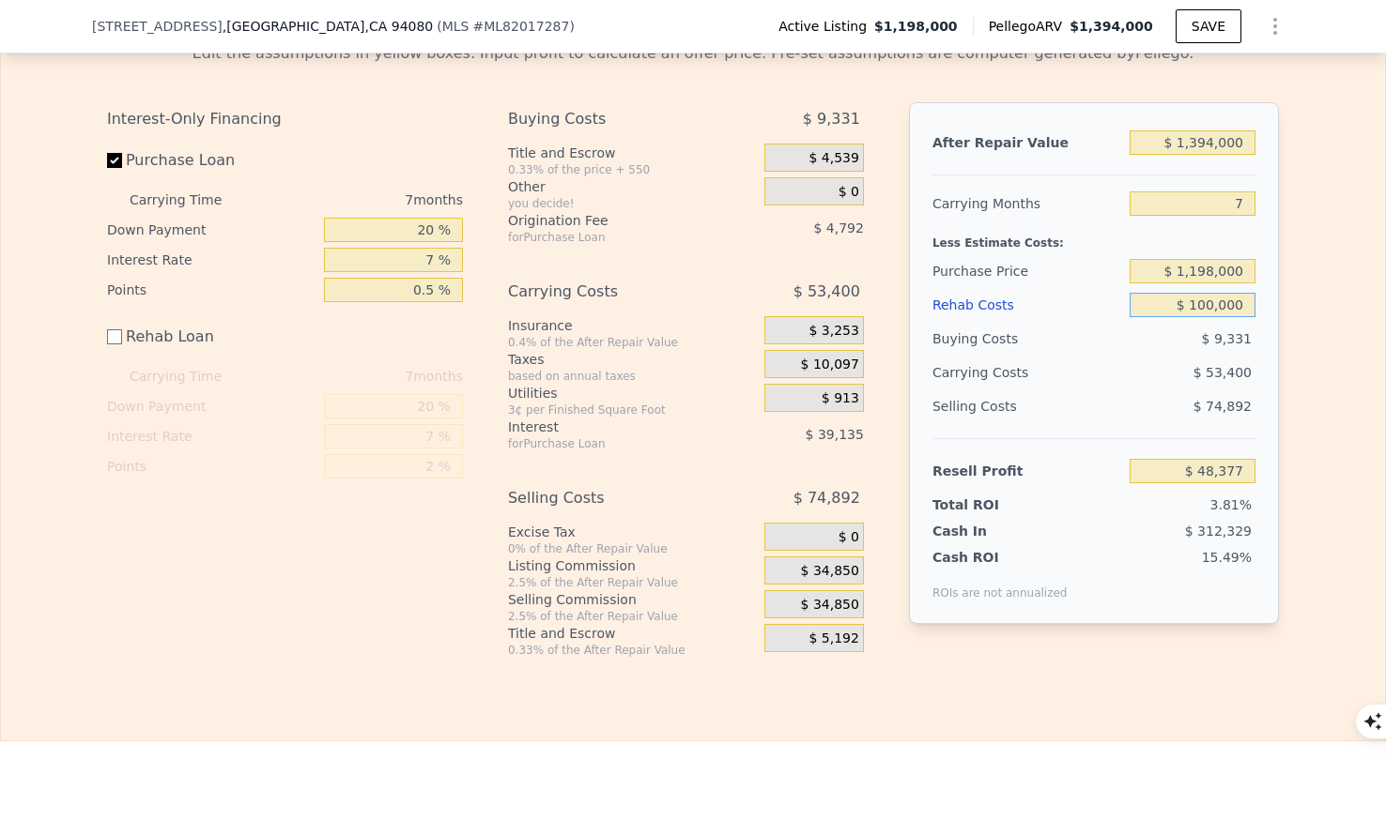
type input "-$ 41,623"
type input "$ 100,000"
click at [1303, 295] on div "Edit the assumptions in yellow boxes. Input profit to calculate an offer price.…" at bounding box center [693, 342] width 1384 height 631
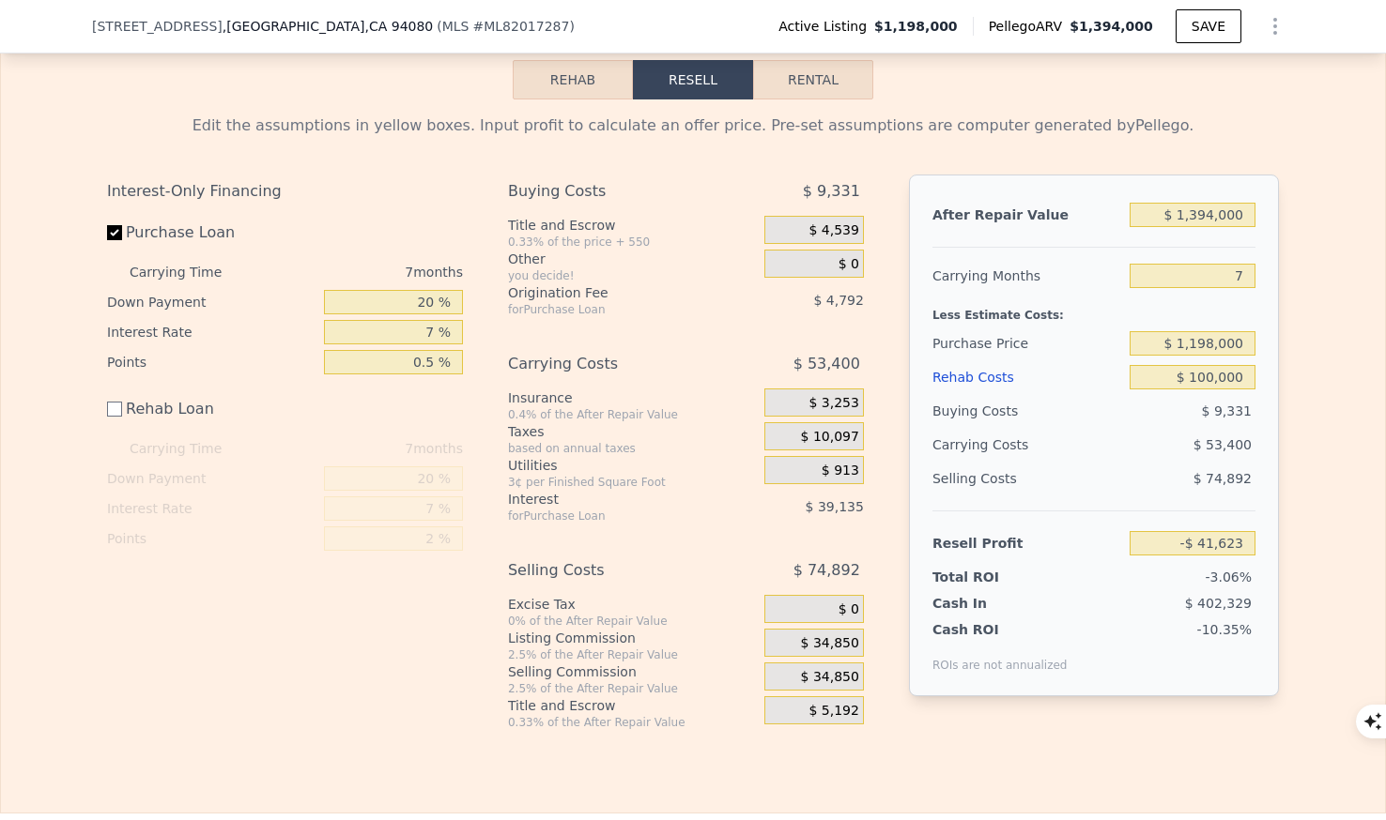
scroll to position [2908, 0]
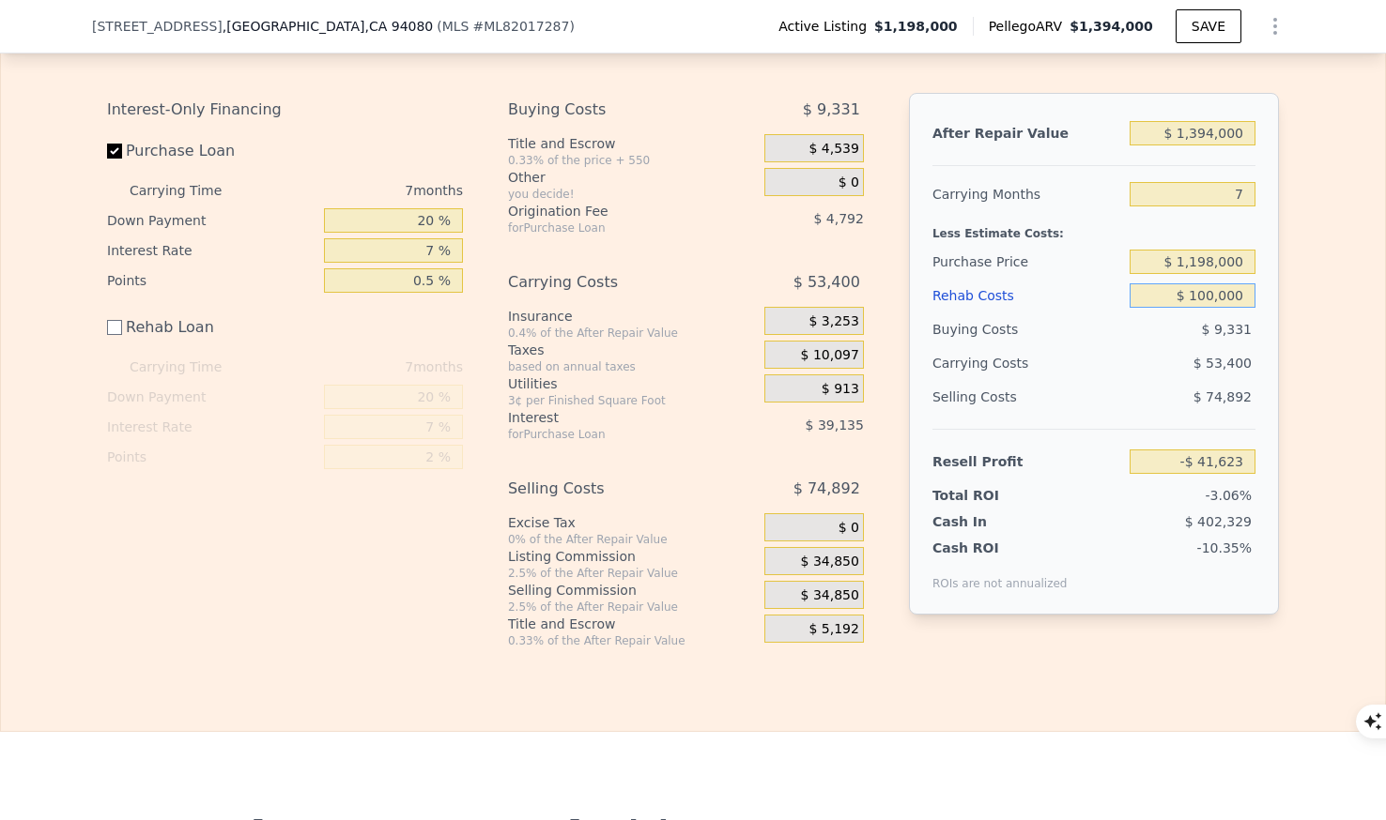
drag, startPoint x: 1177, startPoint y: 292, endPoint x: 1317, endPoint y: 301, distance: 140.2
click at [1317, 301] on div "Edit the assumptions in yellow boxes. Input profit to calculate an offer price.…" at bounding box center [693, 333] width 1384 height 631
click at [1339, 312] on div "Edit the assumptions in yellow boxes. Input profit to calculate an offer price.…" at bounding box center [693, 333] width 1384 height 631
click at [1046, 353] on div "Carrying Costs" at bounding box center [990, 363] width 117 height 34
